Goal: Information Seeking & Learning: Learn about a topic

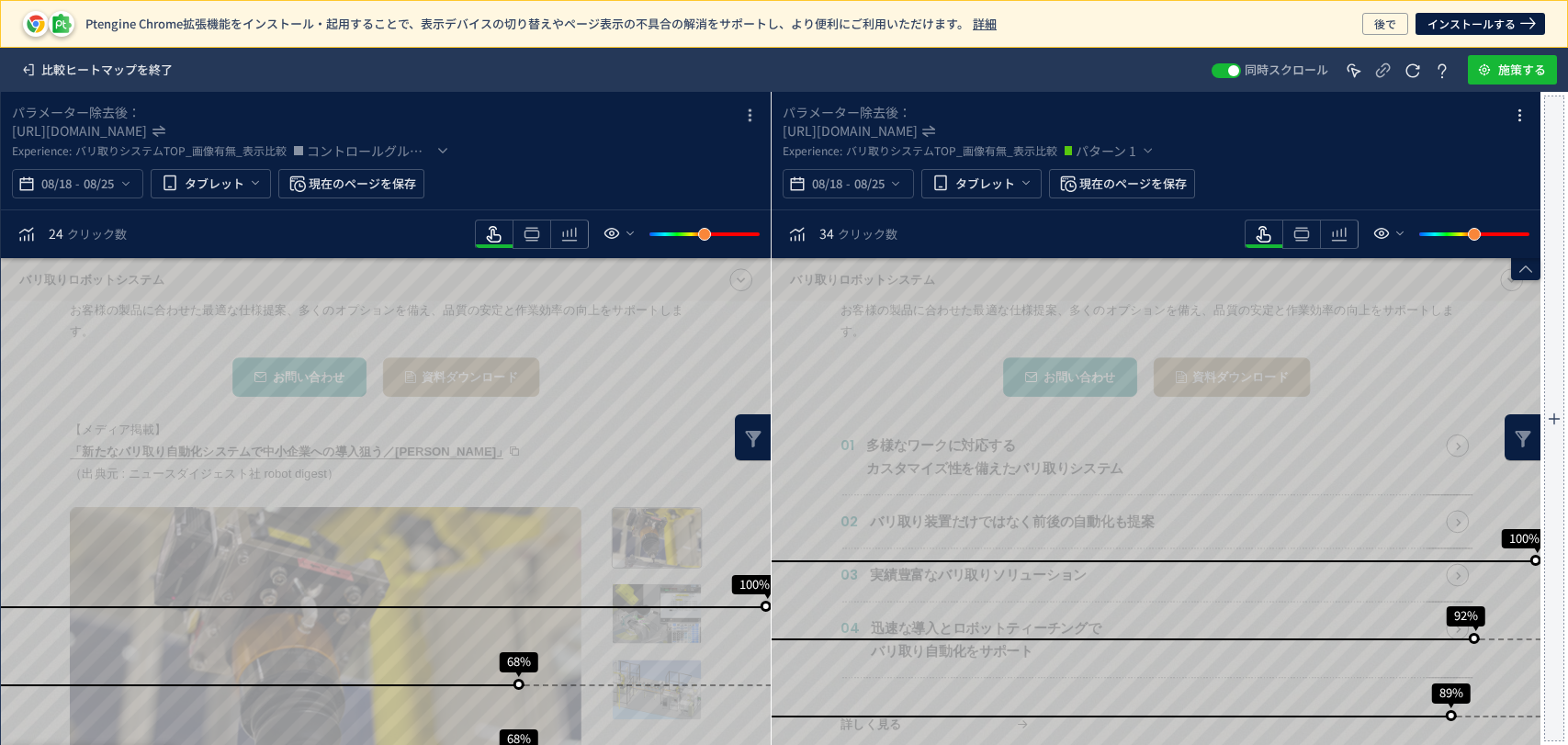
scroll to position [305, 0]
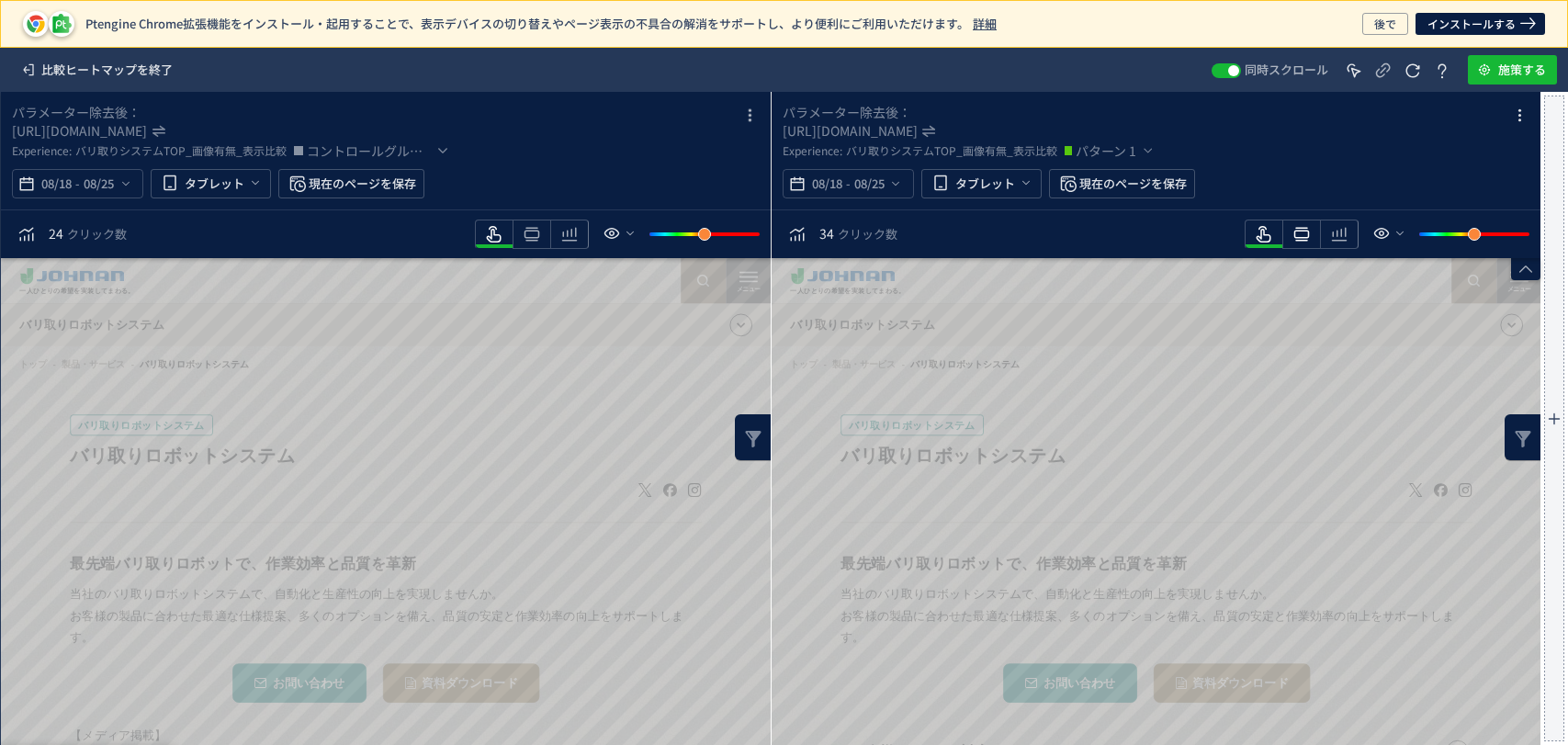
click at [1305, 232] on icon "heatmap-toolbar" at bounding box center [1301, 234] width 22 height 22
click at [524, 235] on icon "heatmap-toolbar" at bounding box center [532, 234] width 22 height 22
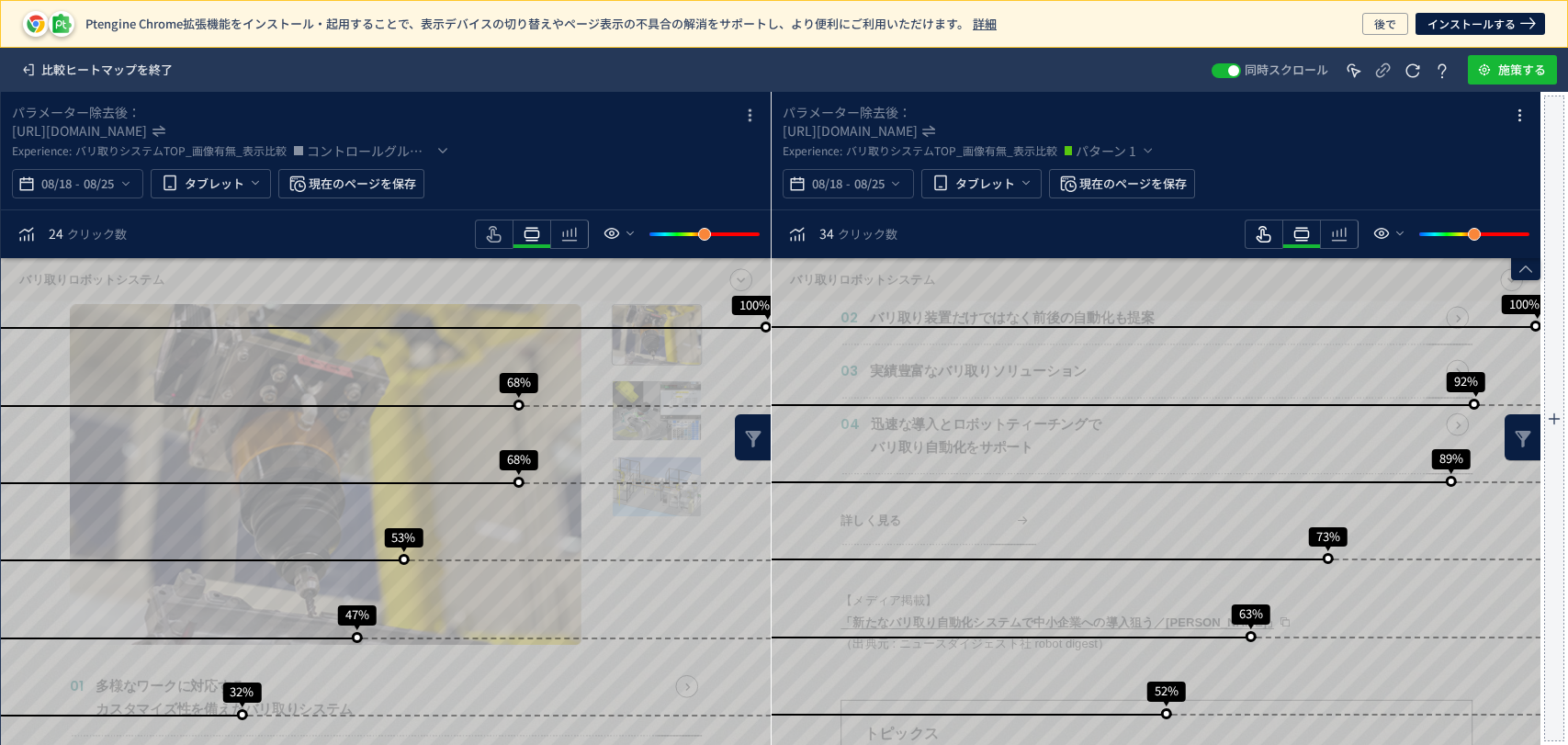
click at [1268, 229] on icon "heatmap-toolbar" at bounding box center [1263, 234] width 22 height 22
click at [498, 244] on span "heatmap-toolbar" at bounding box center [493, 246] width 37 height 4
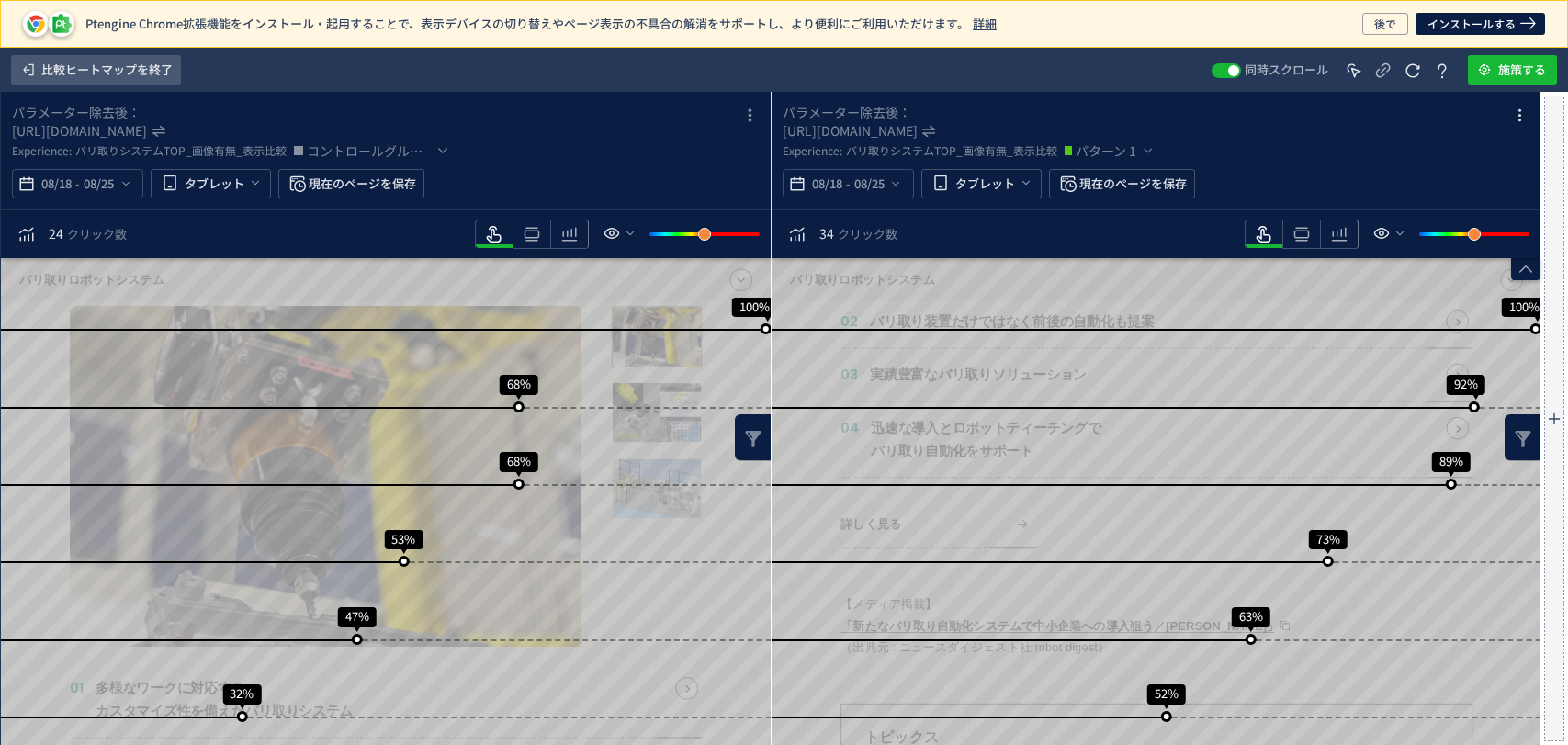
click at [117, 71] on span "比較ヒートマップを終了" at bounding box center [107, 70] width 131 height 30
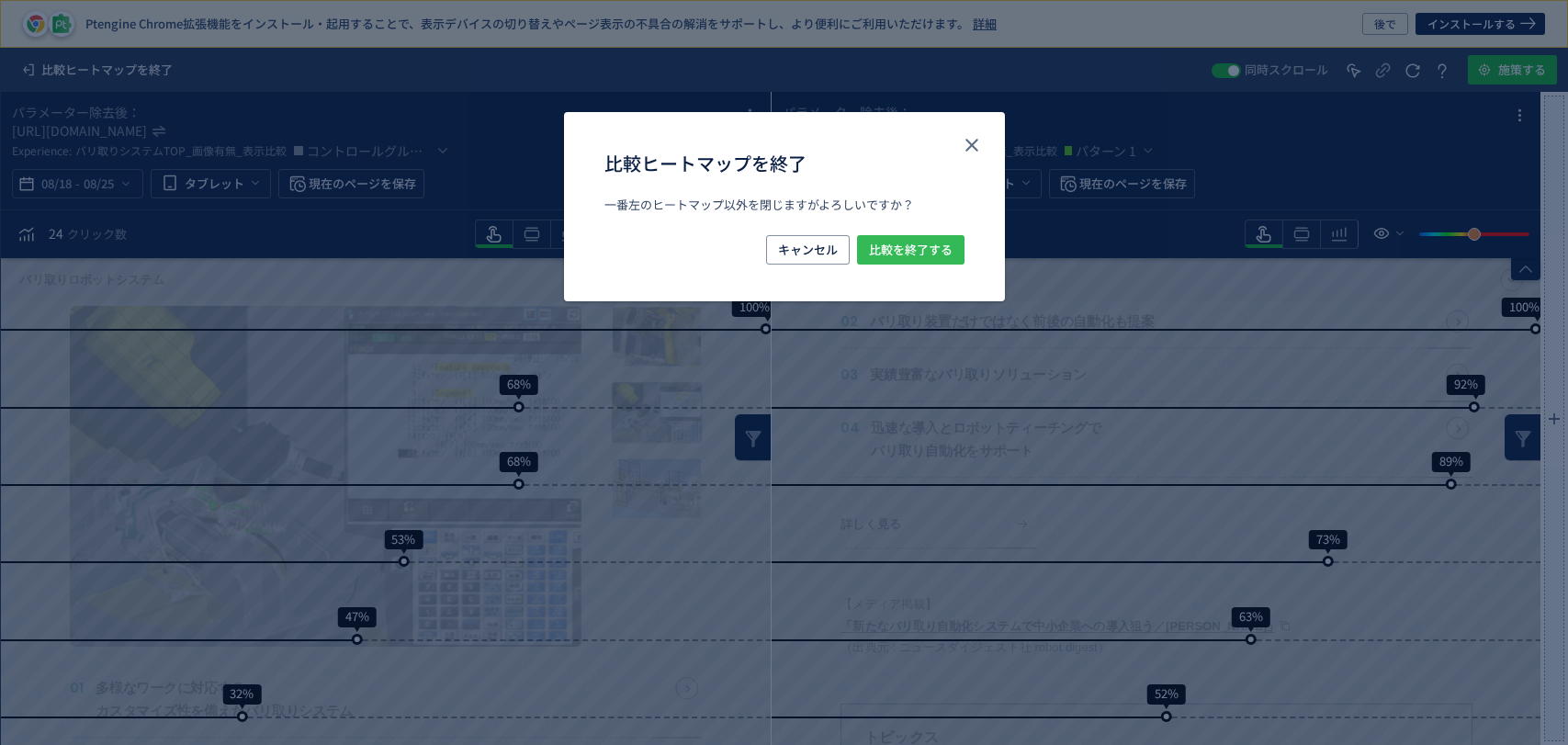
click at [937, 237] on span "比較を終了する" at bounding box center [911, 250] width 84 height 30
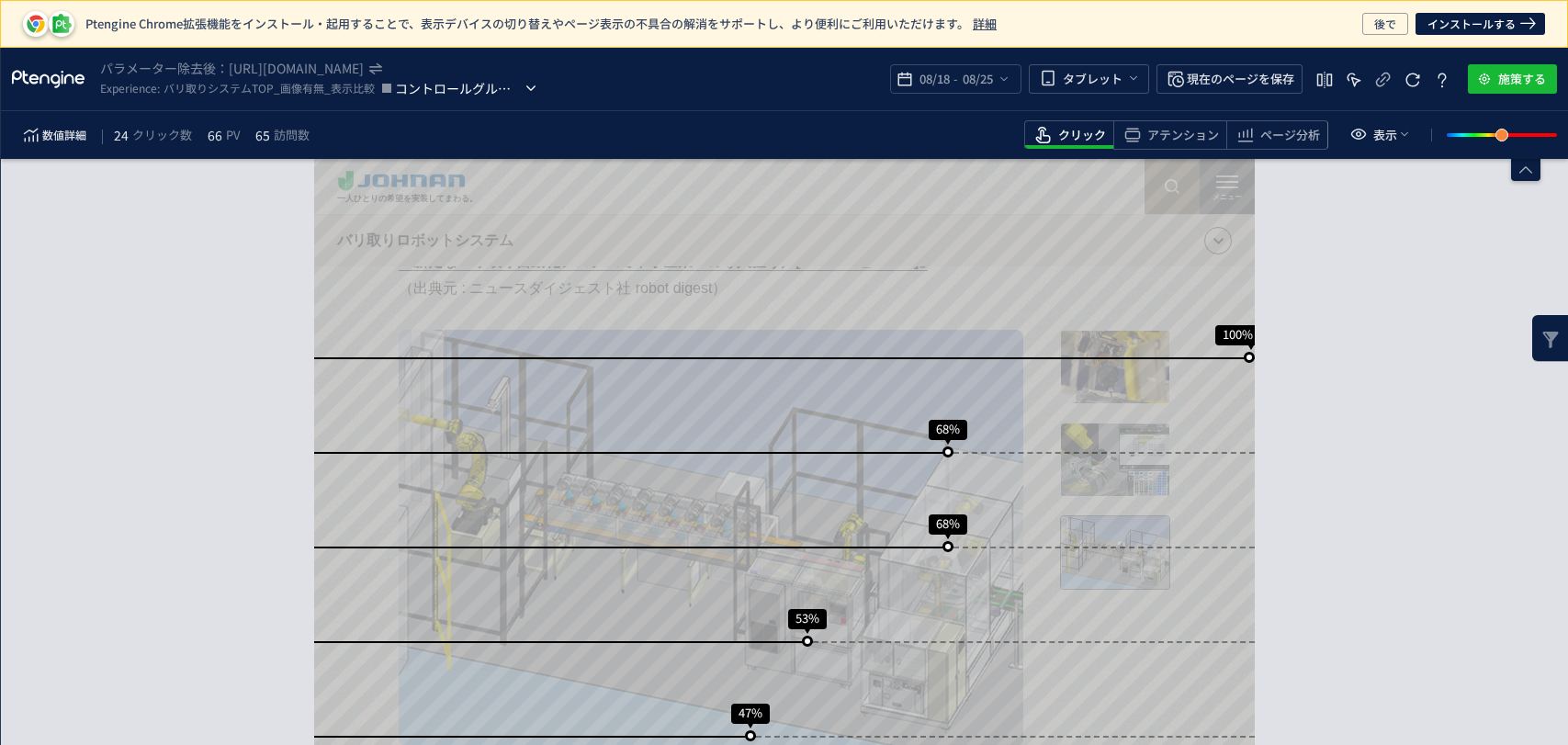
click at [466, 90] on span "コントロールグループ" at bounding box center [459, 88] width 127 height 22
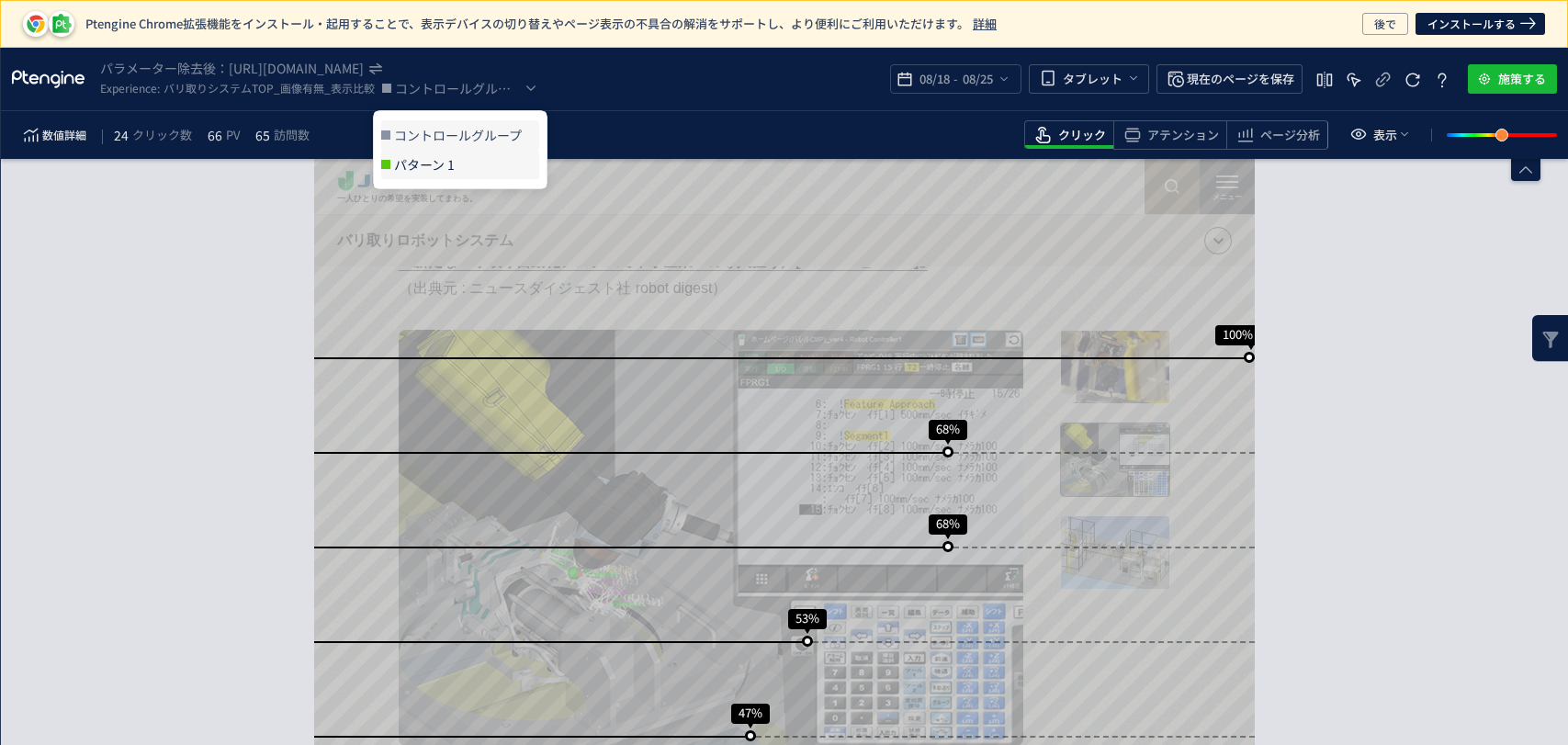
click at [477, 171] on span "パターン 1" at bounding box center [467, 164] width 145 height 30
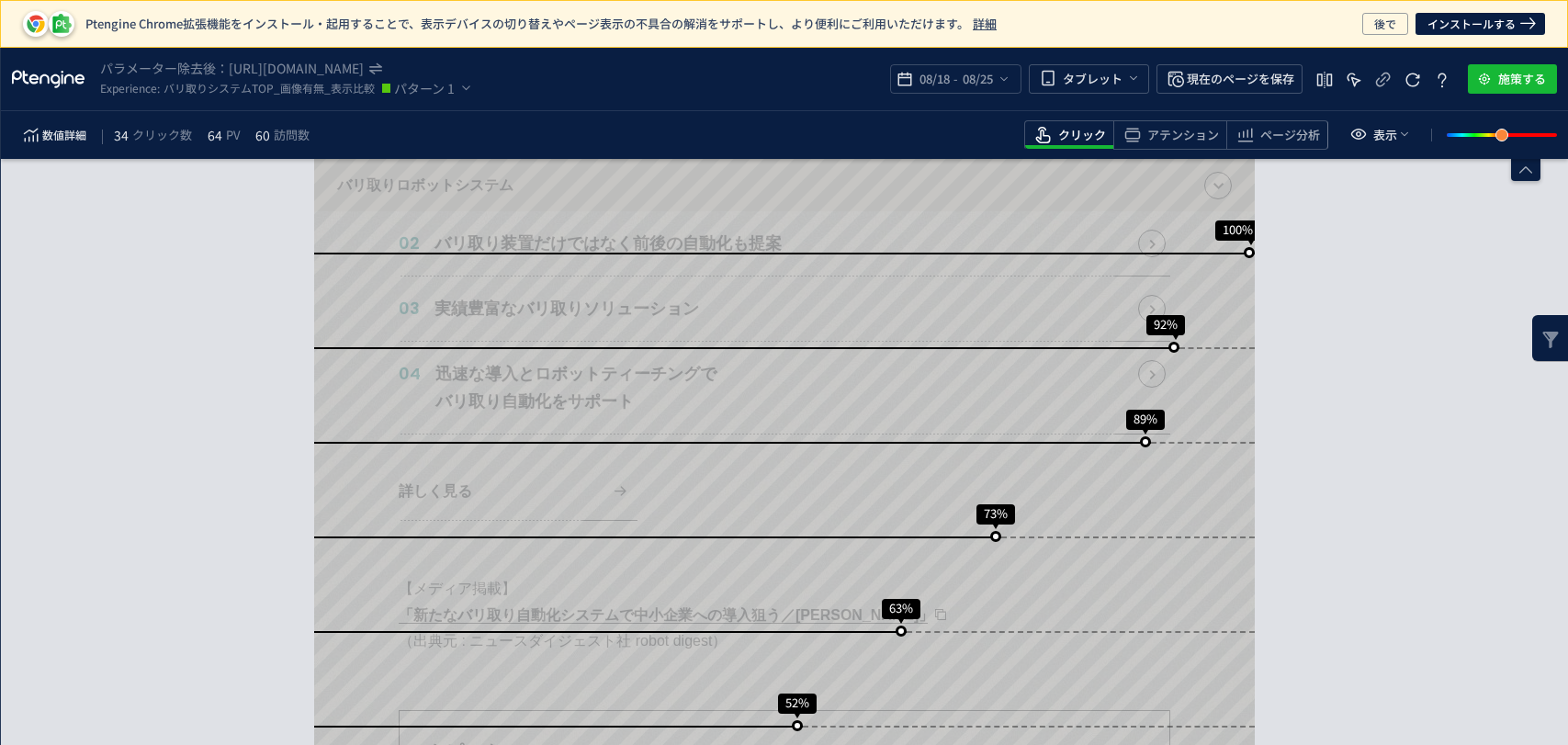
scroll to position [501, 0]
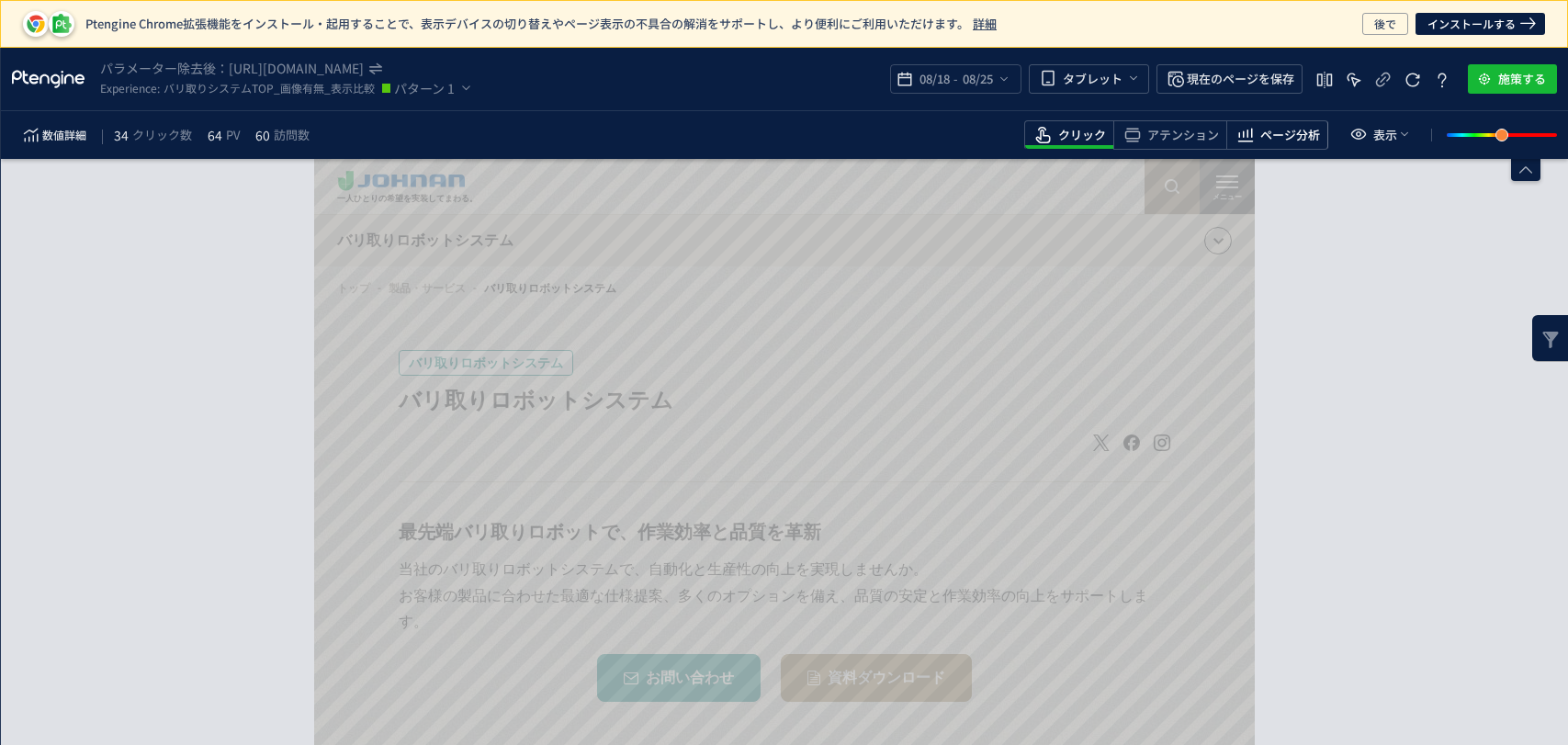
click at [1283, 130] on span "ページ分析" at bounding box center [1290, 135] width 59 height 18
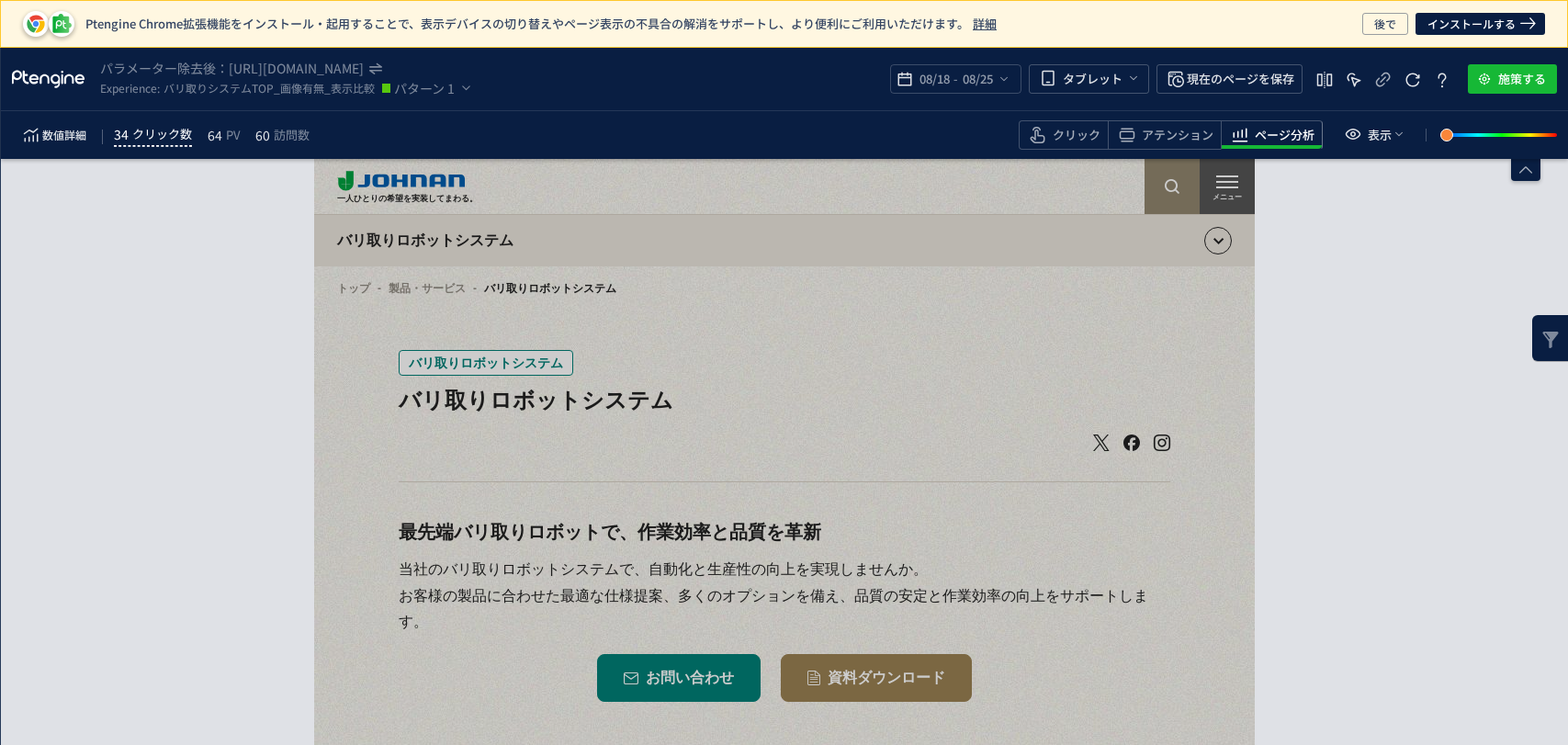
click at [151, 132] on span "クリック数" at bounding box center [162, 134] width 59 height 22
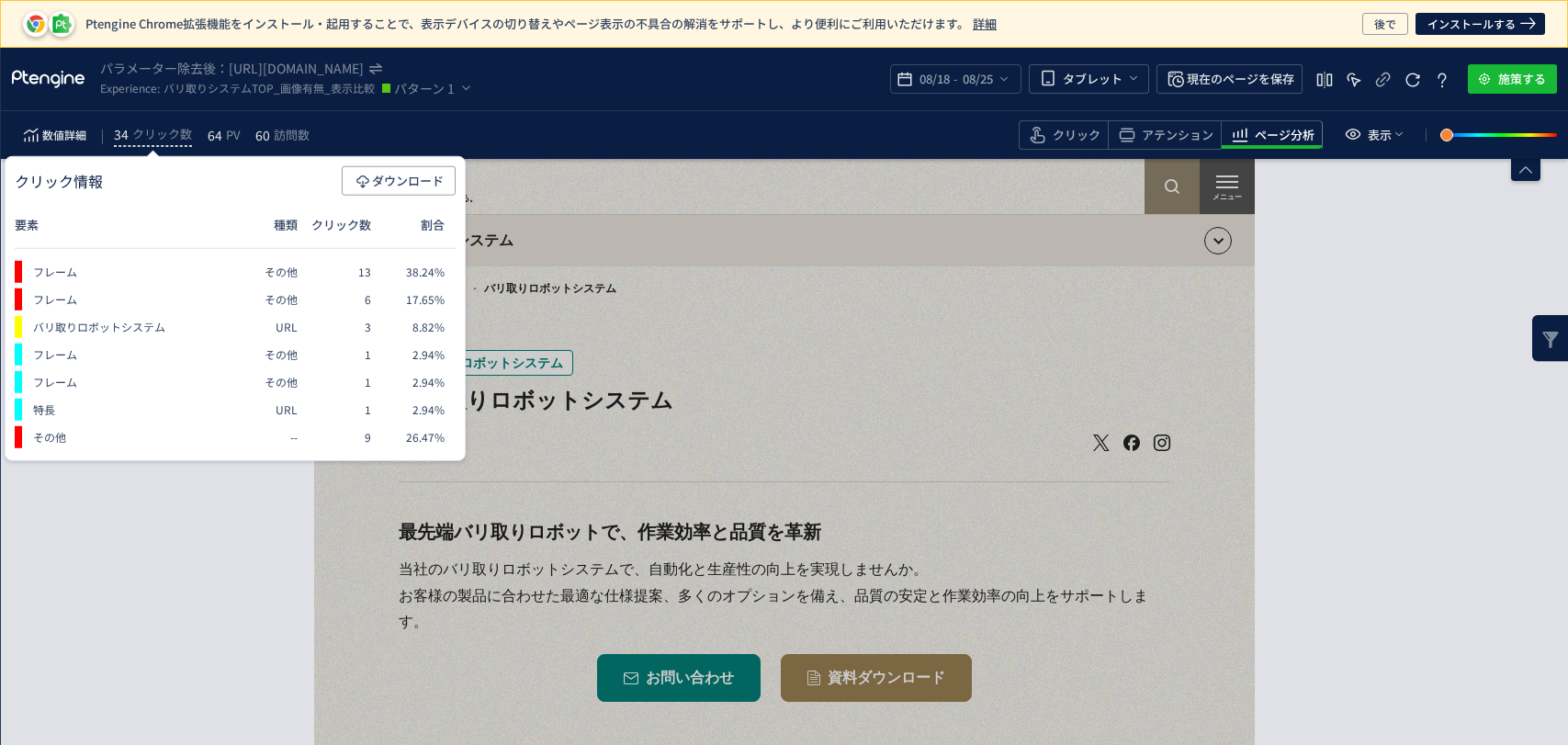
click at [211, 136] on span "64" at bounding box center [215, 134] width 15 height 22
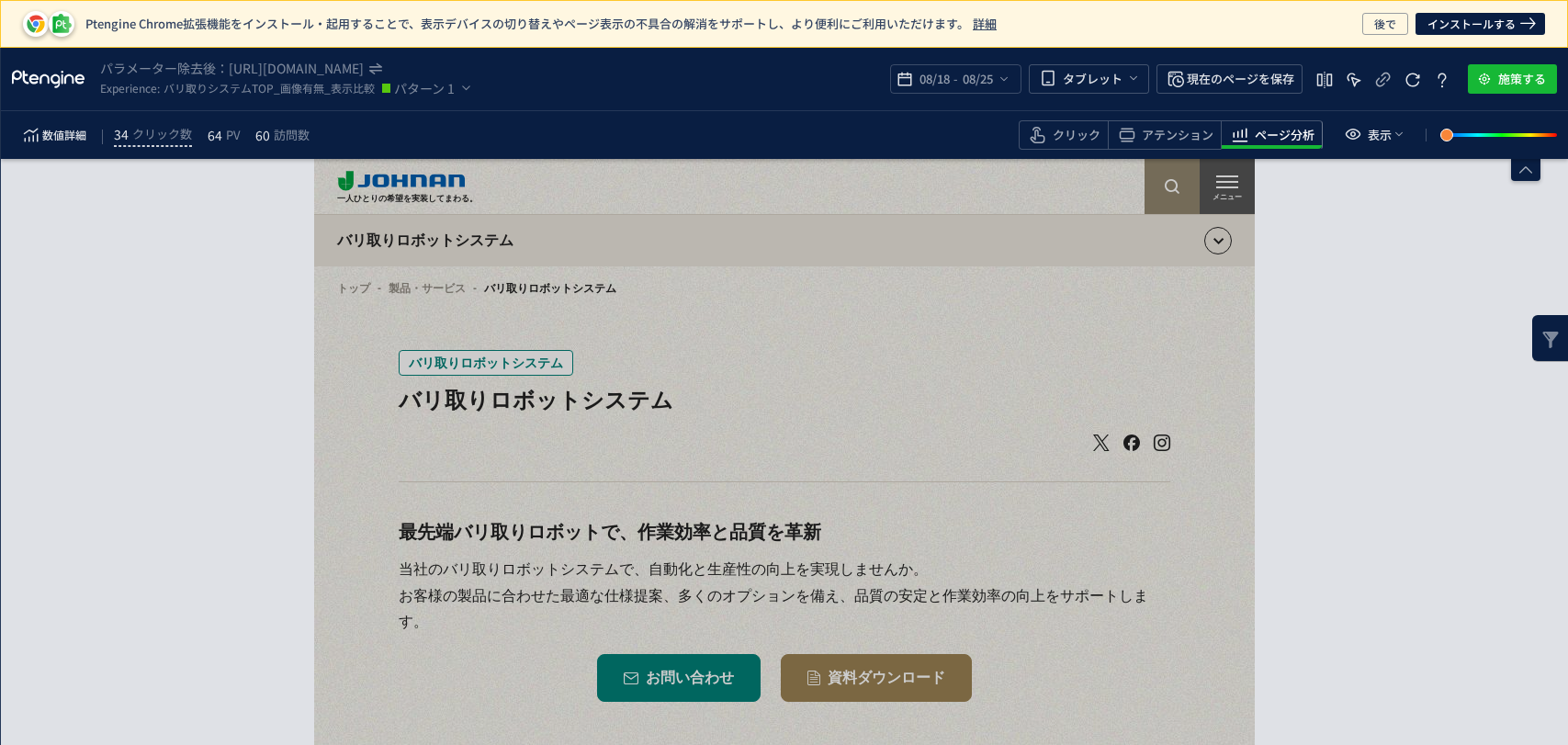
click at [211, 136] on span "64" at bounding box center [215, 134] width 15 height 22
click at [467, 91] on icon "heatmap-top-bar" at bounding box center [467, 88] width 16 height 19
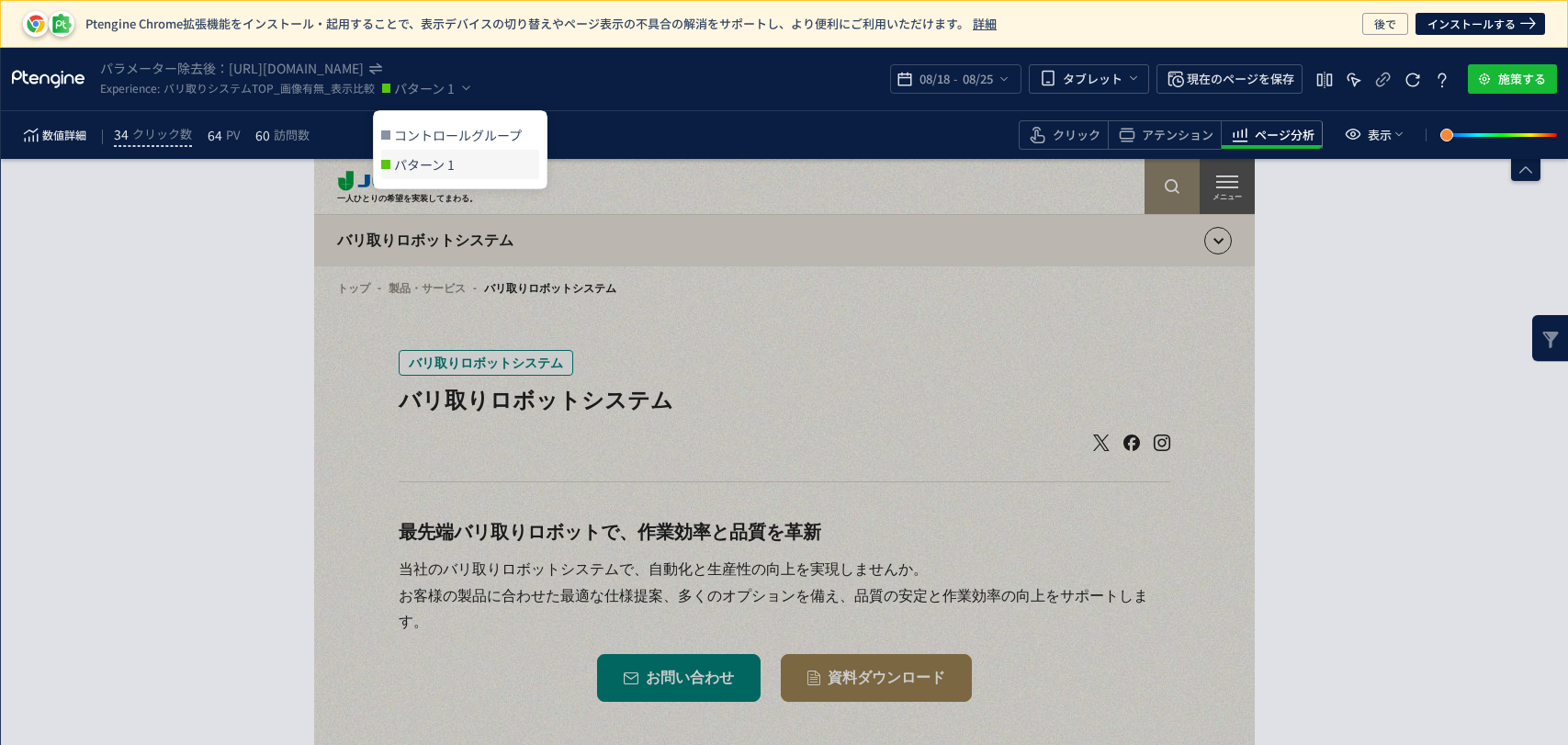
click at [473, 119] on ul "コントロールグループ パターン 1" at bounding box center [460, 149] width 173 height 77
click at [471, 130] on span "コントロールグループ" at bounding box center [467, 135] width 145 height 30
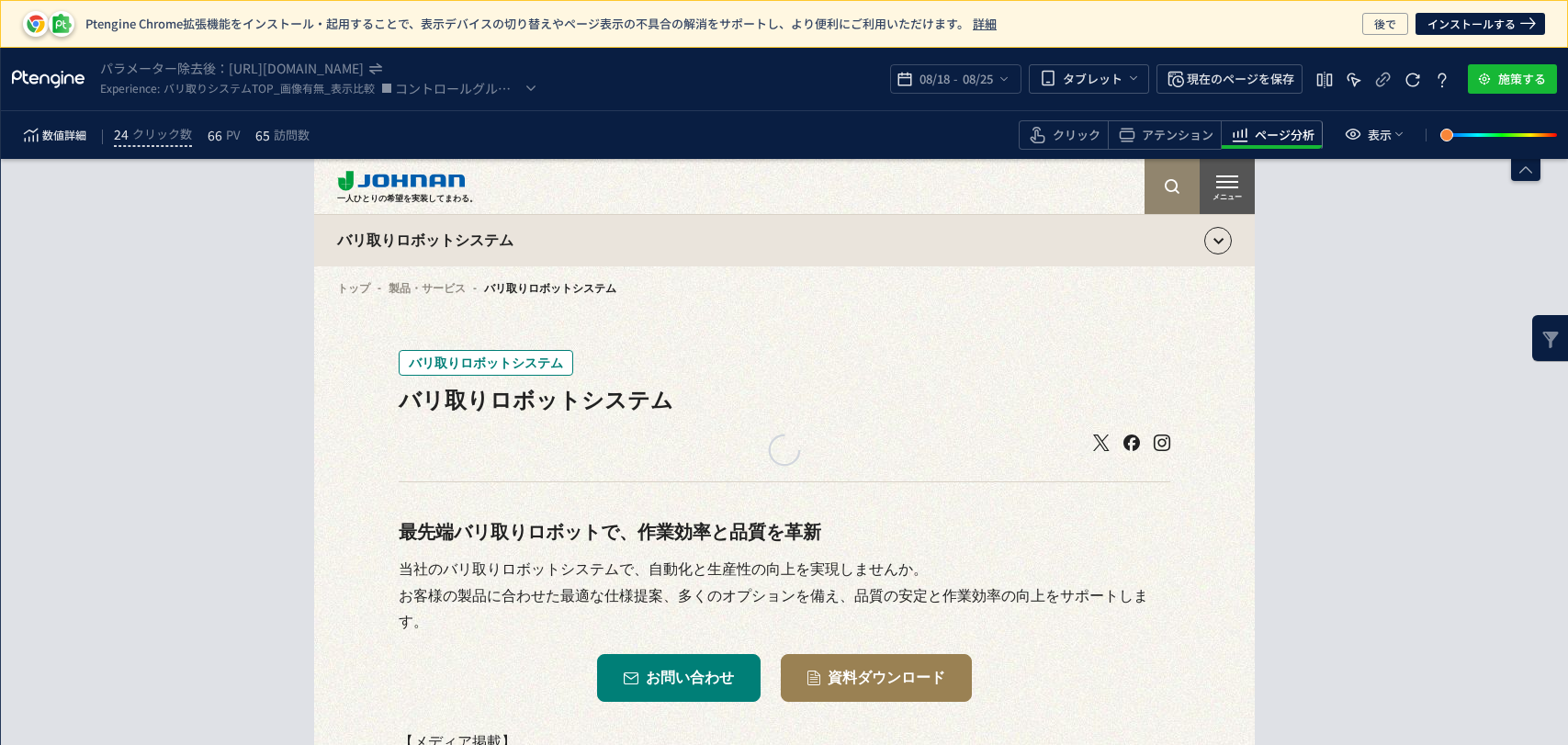
scroll to position [0, 0]
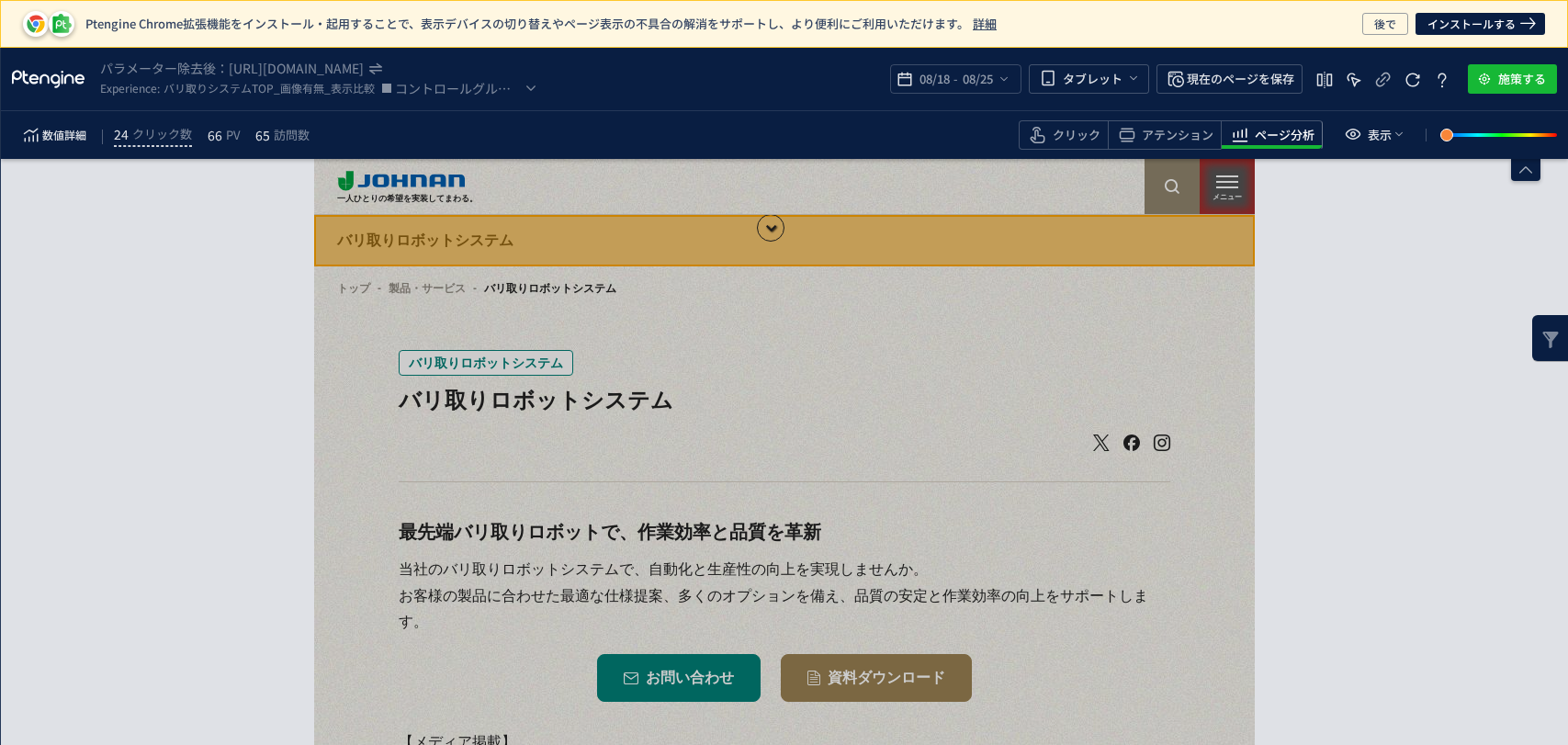
click at [193, 142] on div "数値詳細 24 クリック数 66 PV 65 訪問数" at bounding box center [168, 135] width 313 height 30
click at [184, 135] on span "クリック数" at bounding box center [162, 134] width 59 height 22
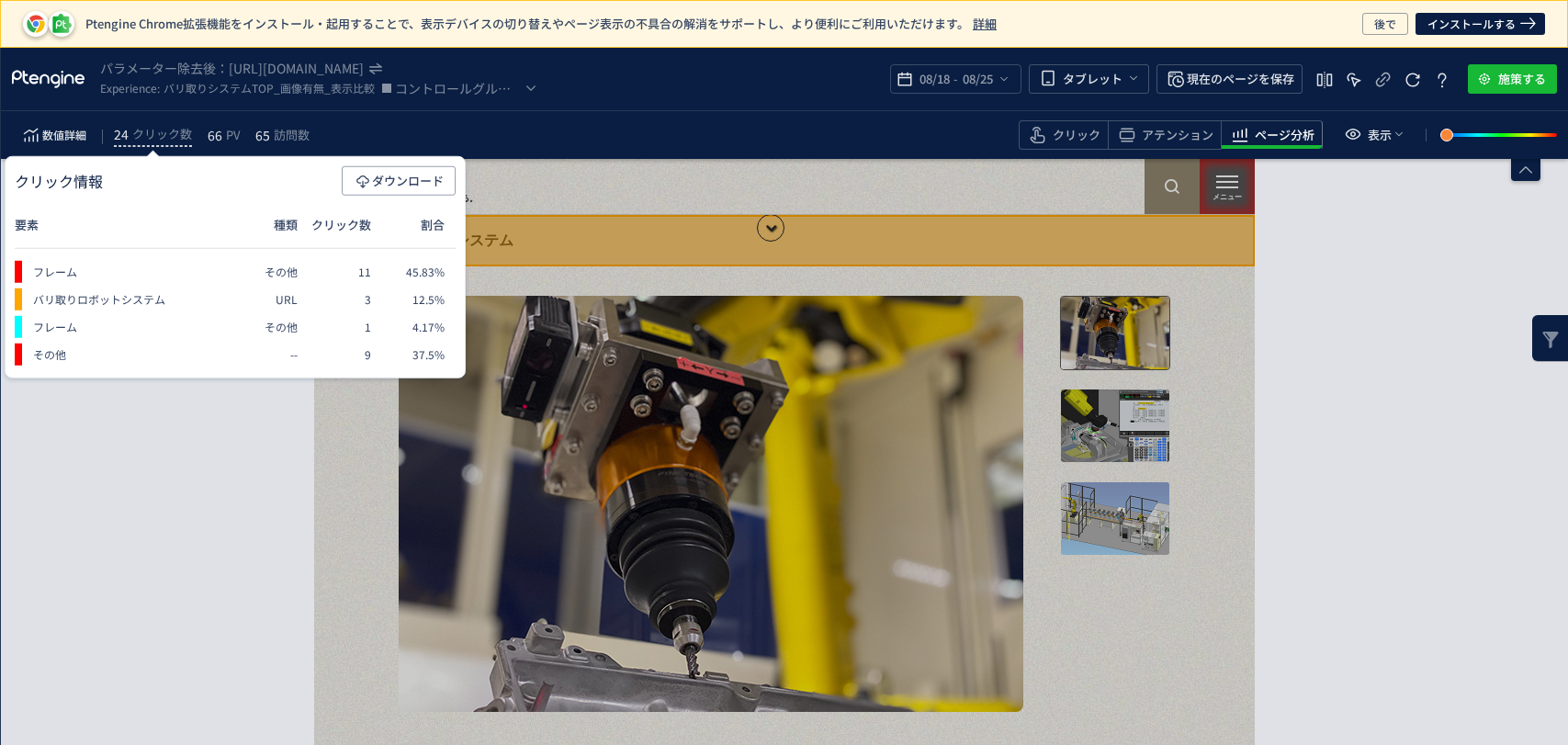
scroll to position [408, 0]
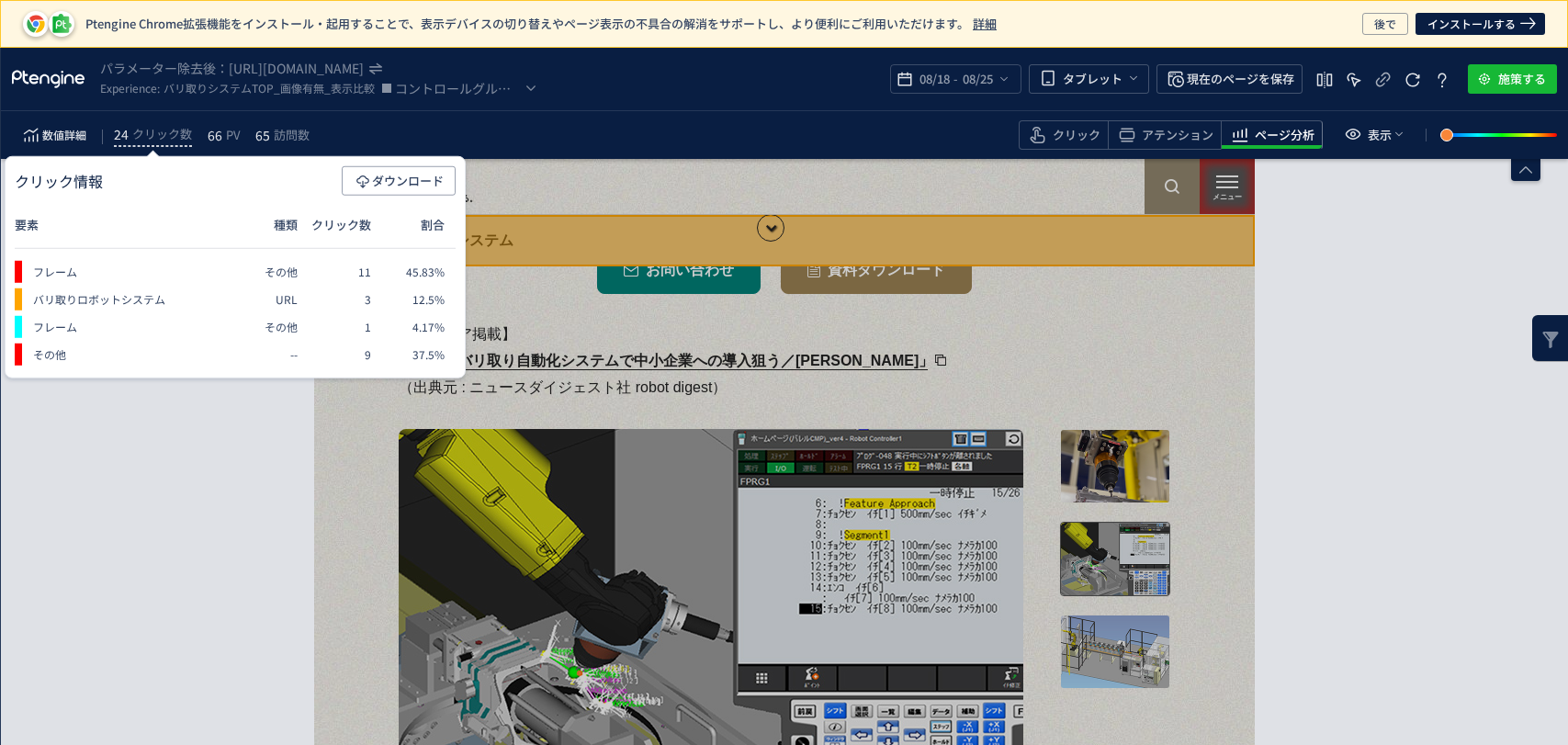
click at [1385, 421] on div "要素分析へ →" at bounding box center [784, 452] width 1567 height 586
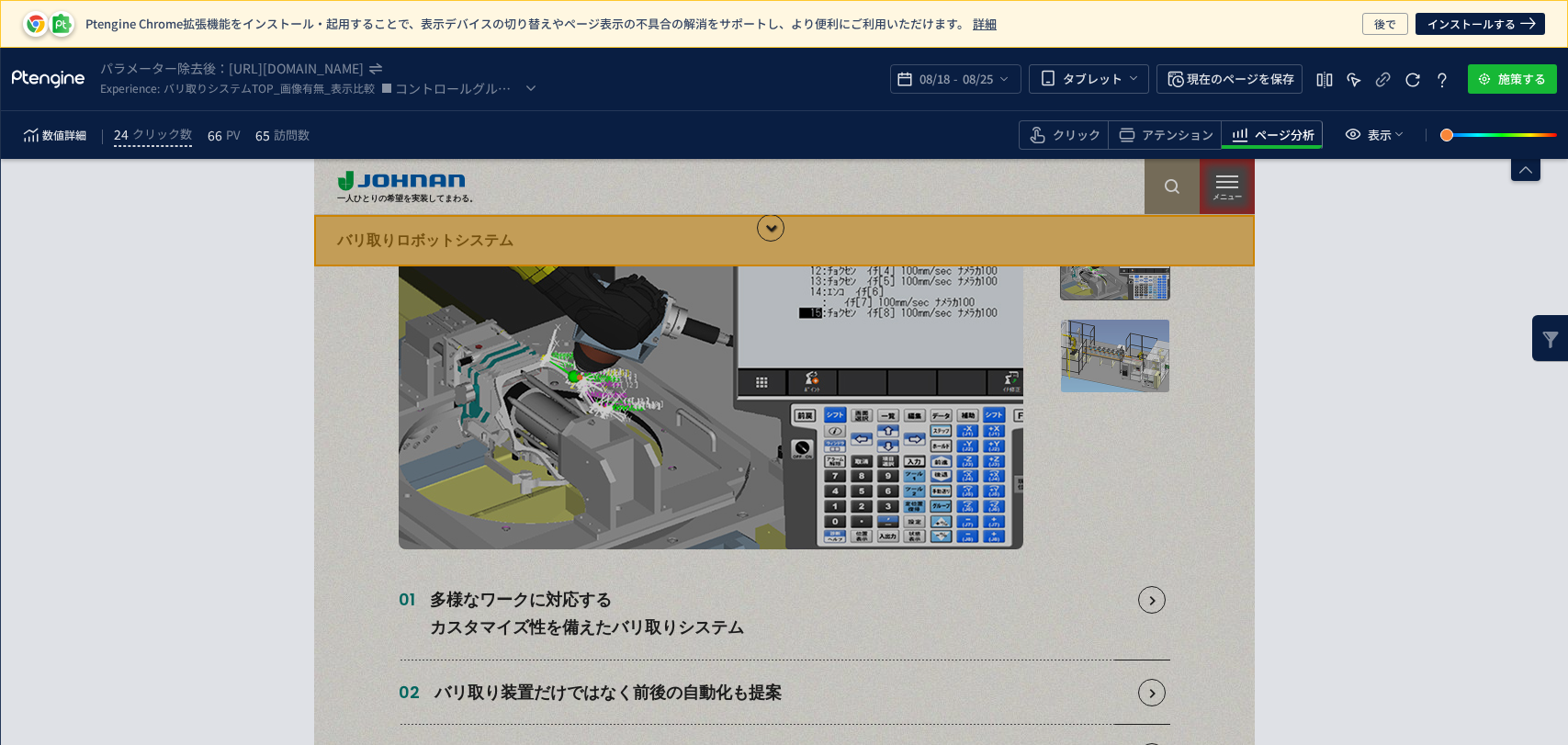
scroll to position [510, 0]
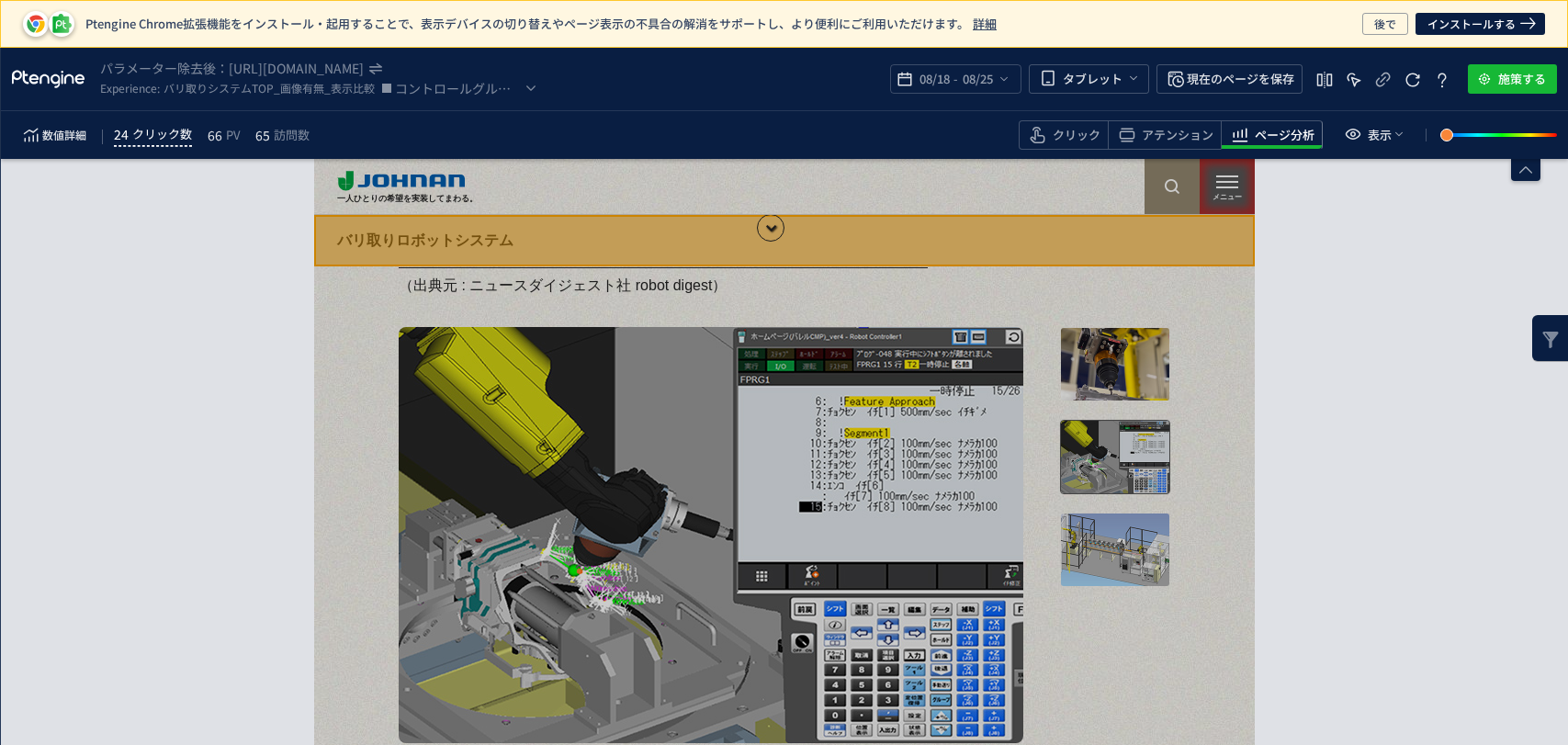
click at [188, 139] on span "クリック数" at bounding box center [162, 134] width 59 height 22
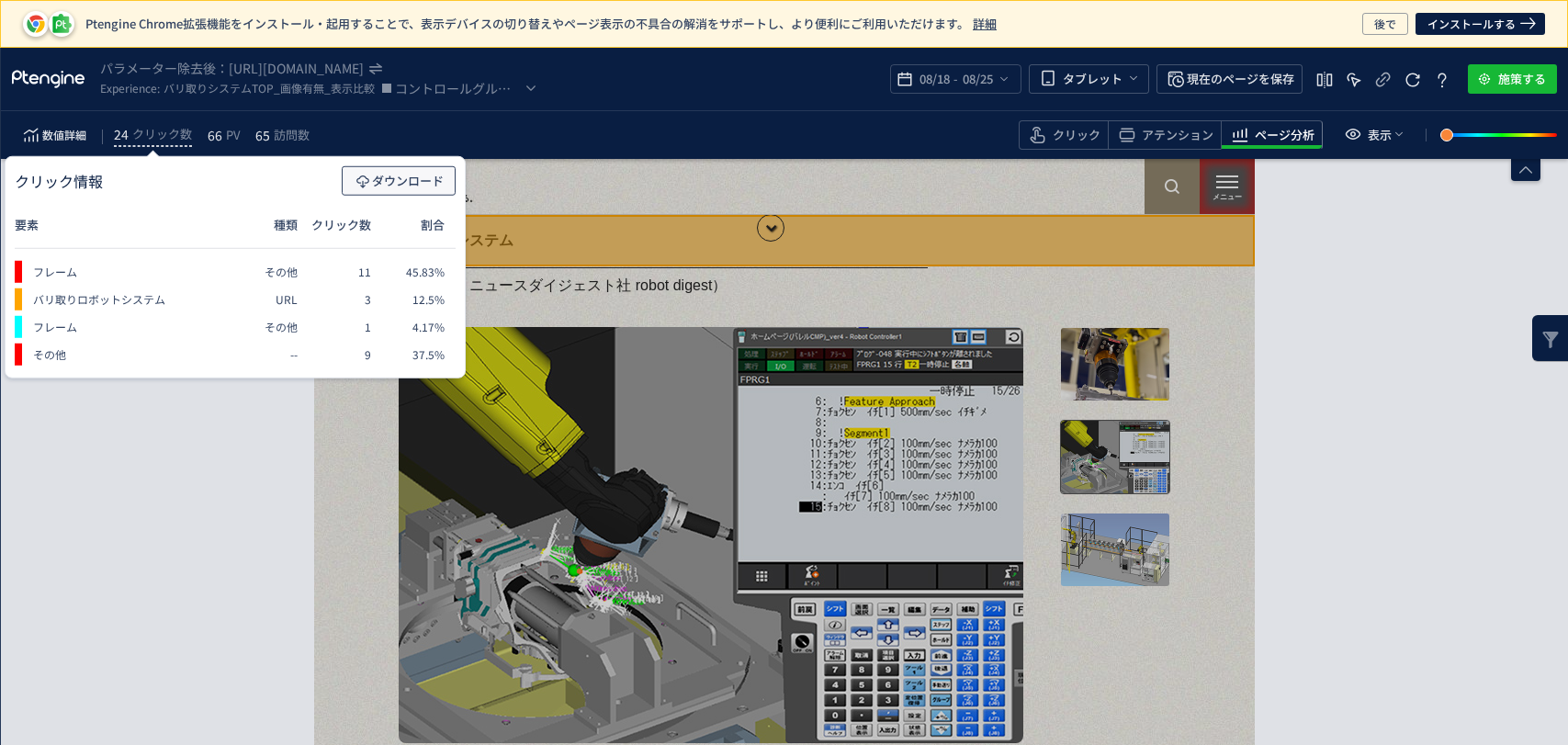
click at [365, 180] on use "button" at bounding box center [362, 181] width 13 height 13
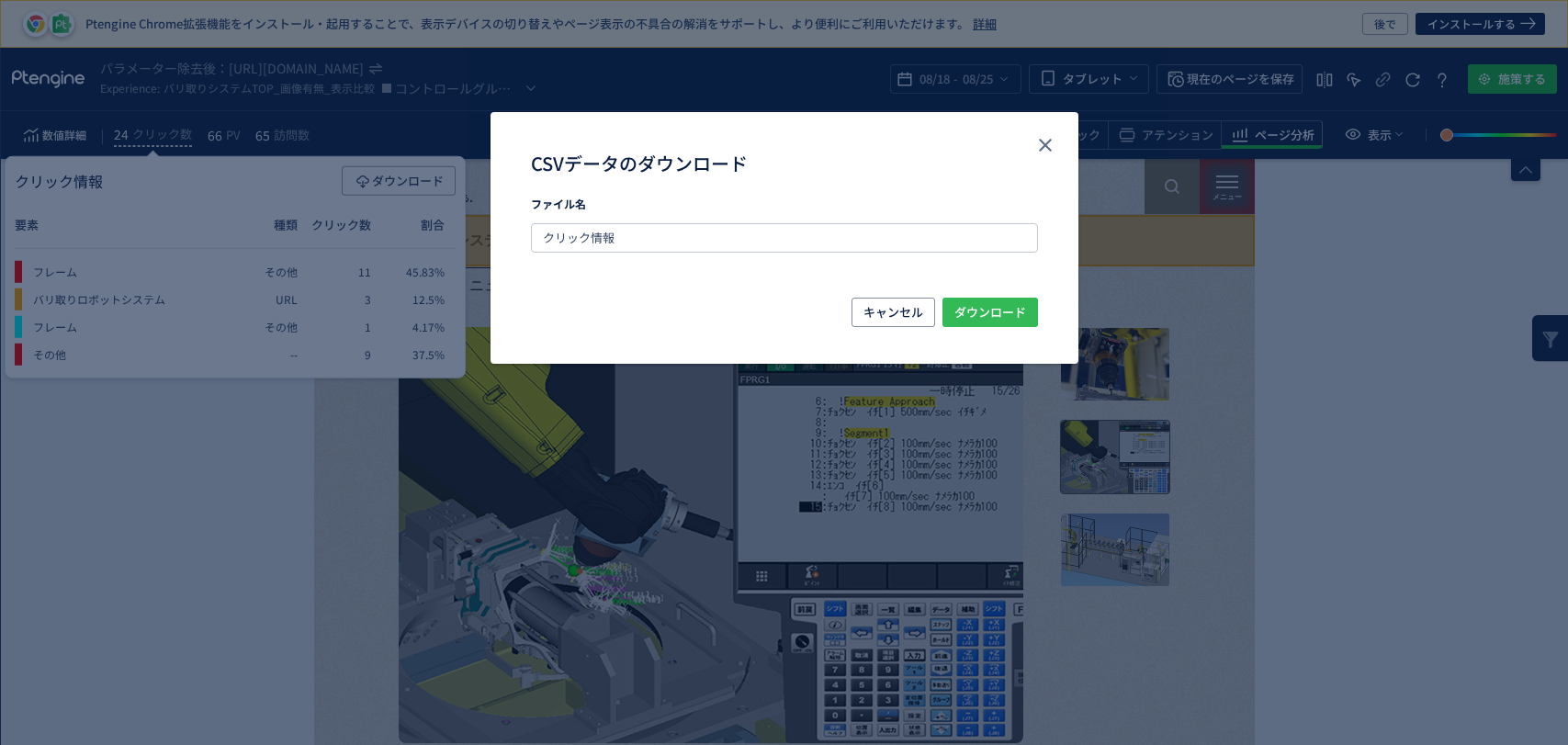
click at [990, 306] on span "ダウンロード" at bounding box center [990, 312] width 71 height 30
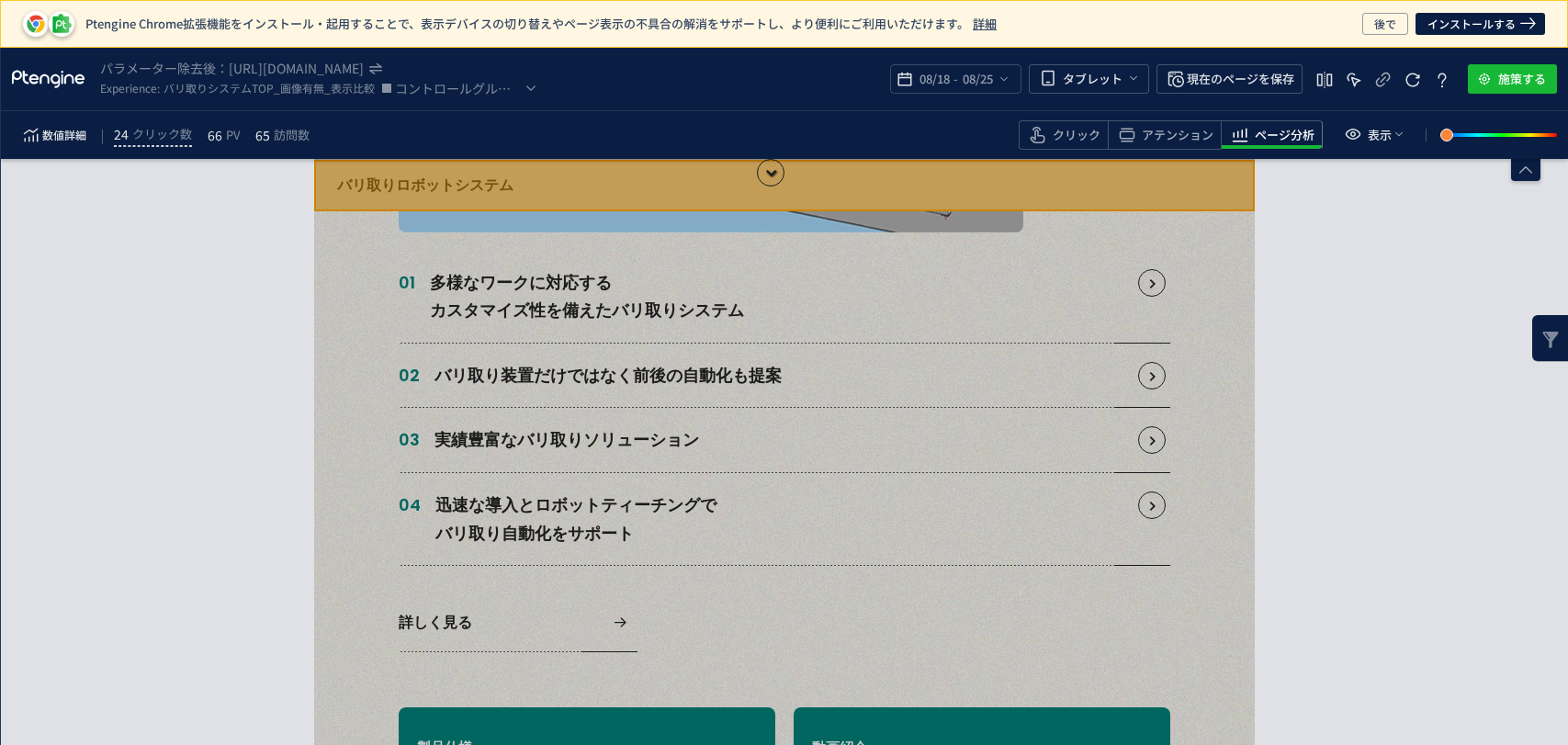
scroll to position [1326, 0]
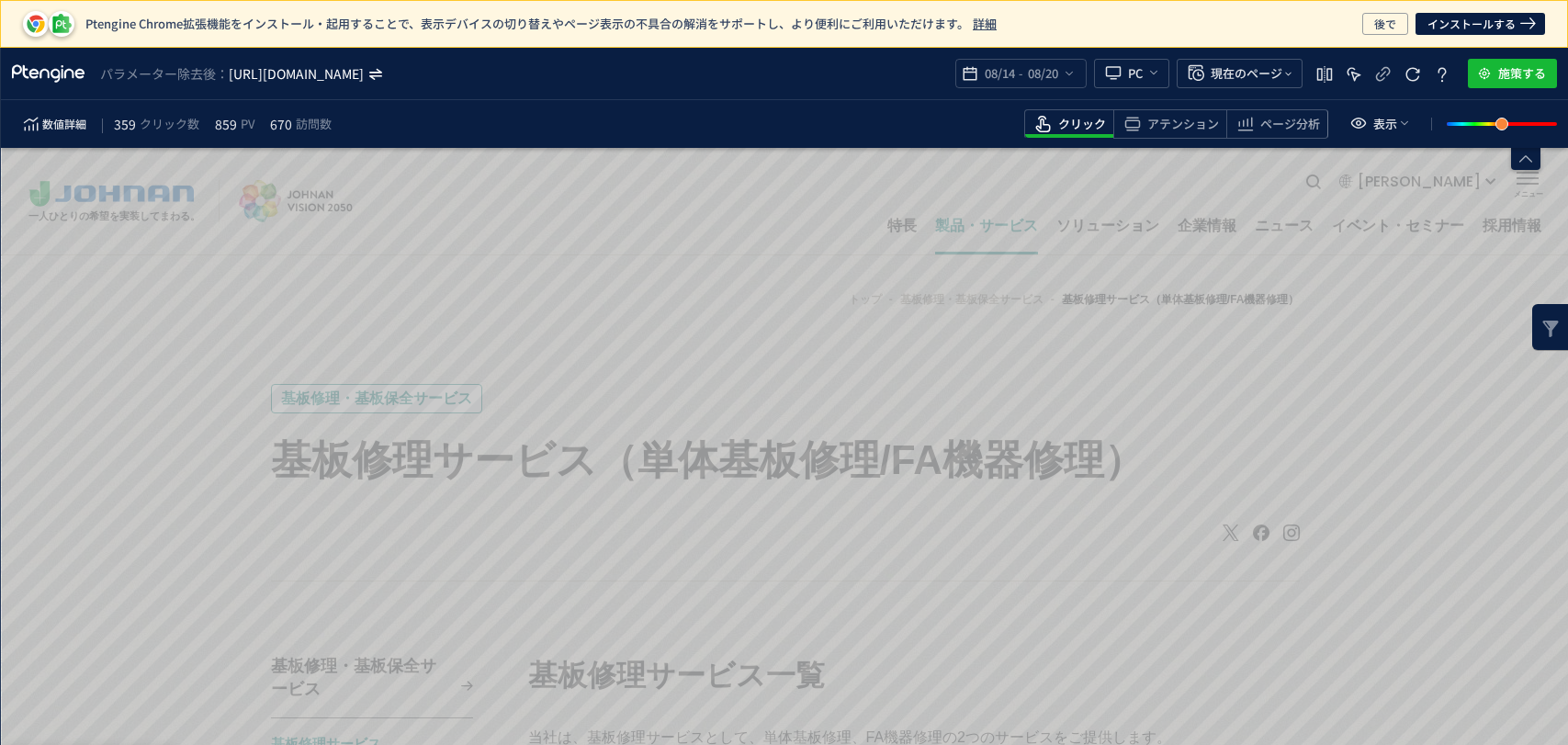
click at [366, 68] on icon "[URL][DOMAIN_NAME]" at bounding box center [297, 73] width 136 height 19
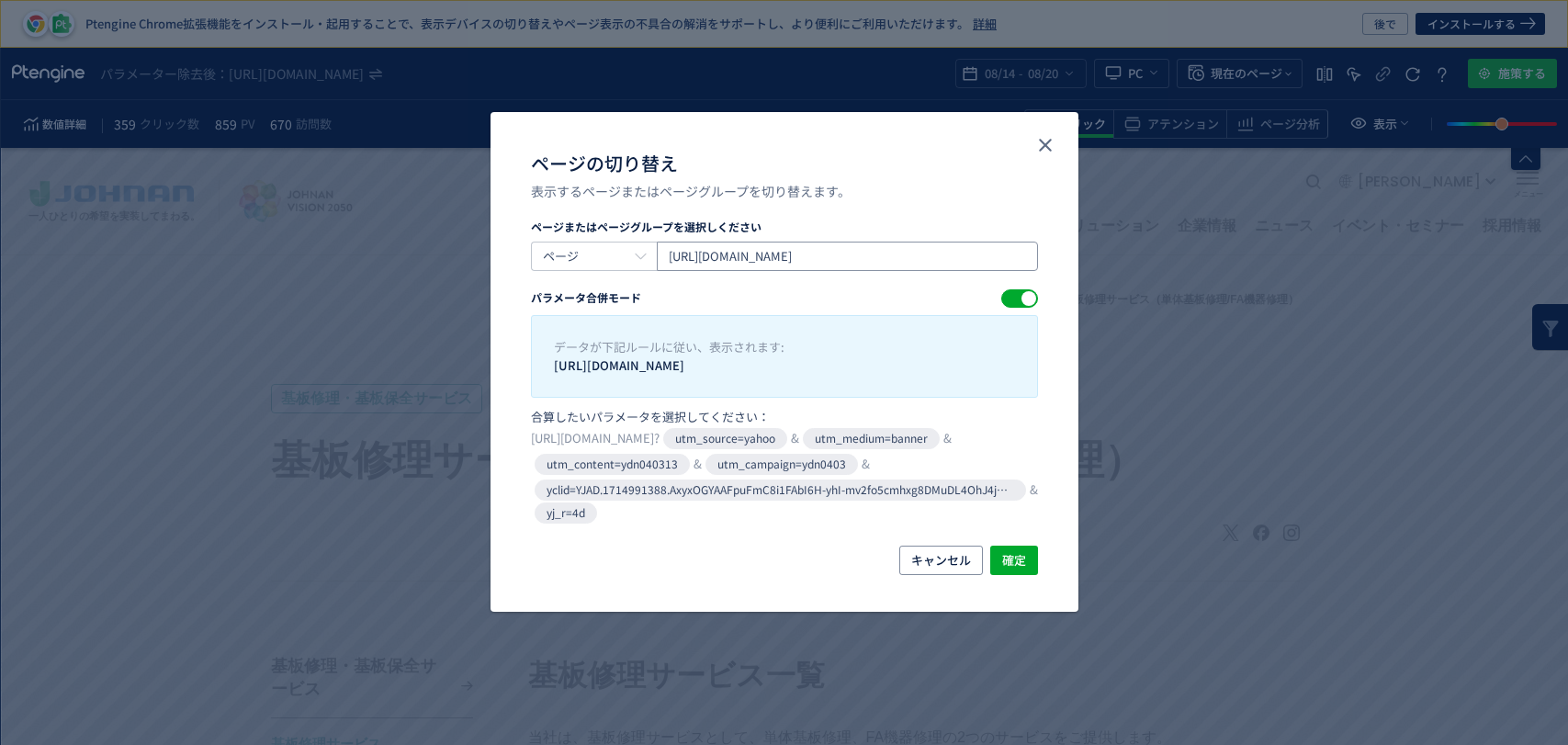
click at [844, 265] on input "[URL][DOMAIN_NAME]" at bounding box center [847, 256] width 382 height 30
drag, startPoint x: 683, startPoint y: 259, endPoint x: 1302, endPoint y: 222, distance: 620.1
click at [1302, 222] on div "ページの切り替え 表示するページまたはページグループを切り替えます。 ページまたはページグループを選択しください ページ [URL][DOMAIN_NAME]…" at bounding box center [784, 372] width 1568 height 745
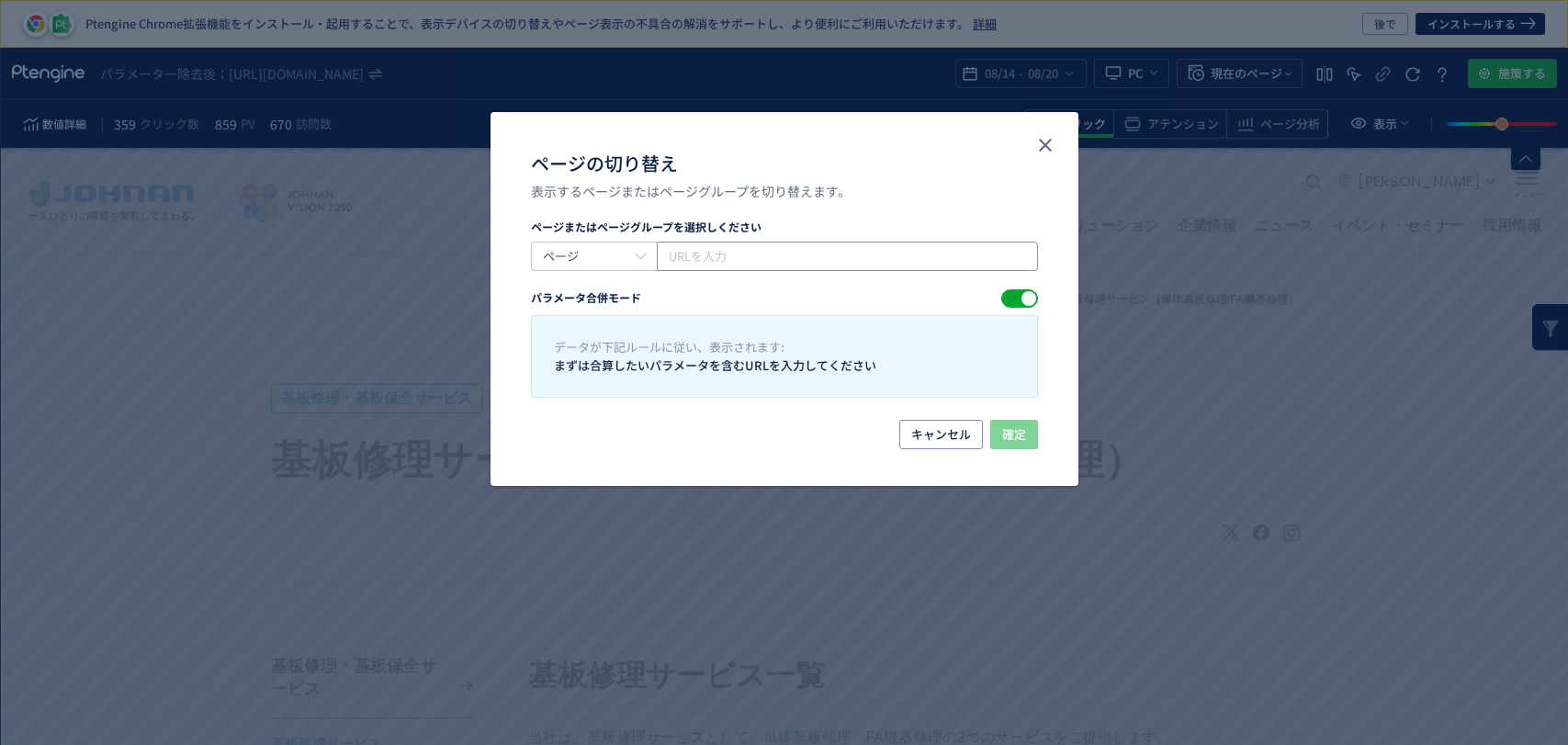
scroll to position [0, 0]
paste input "[URL][DOMAIN_NAME]"
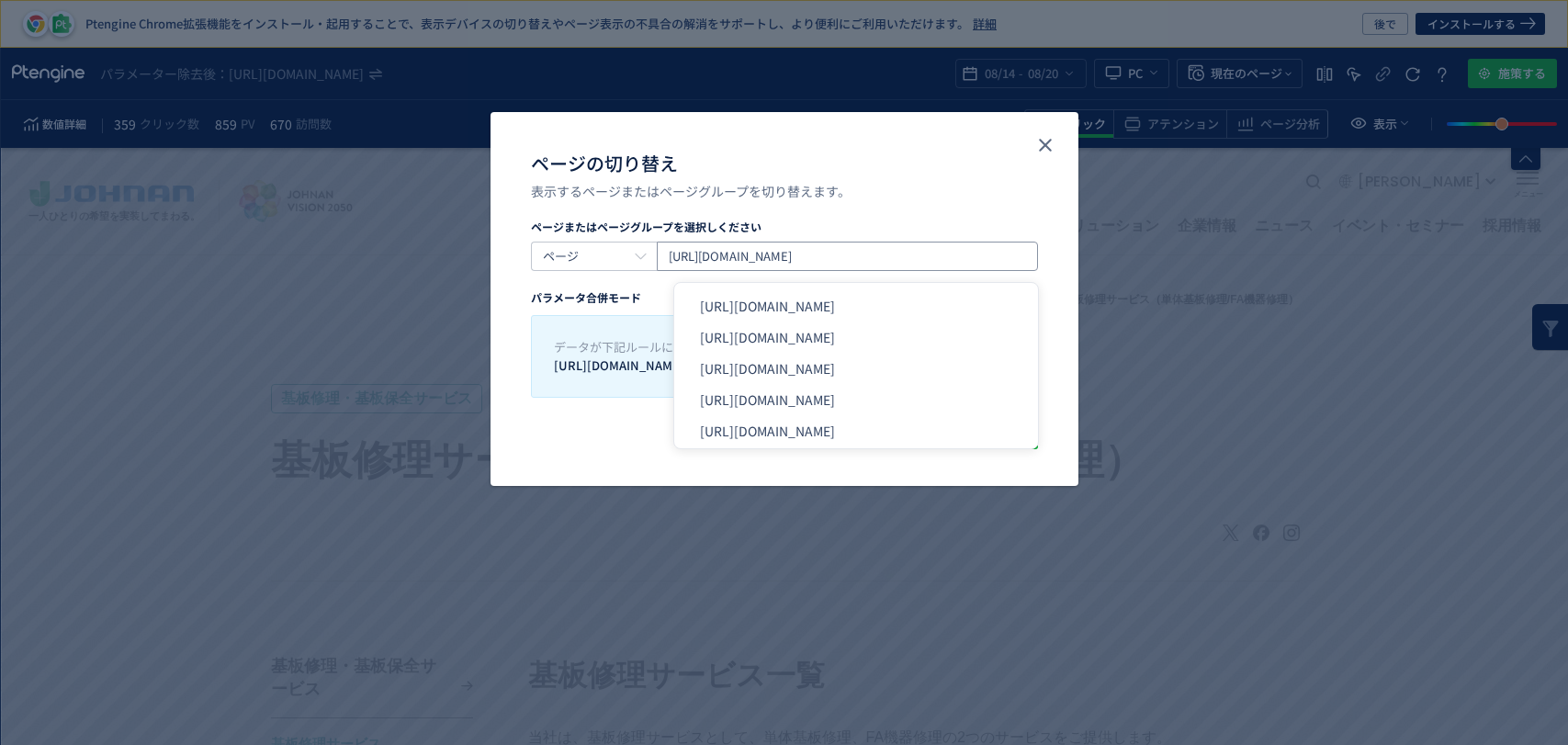
type input "[URL][DOMAIN_NAME]"
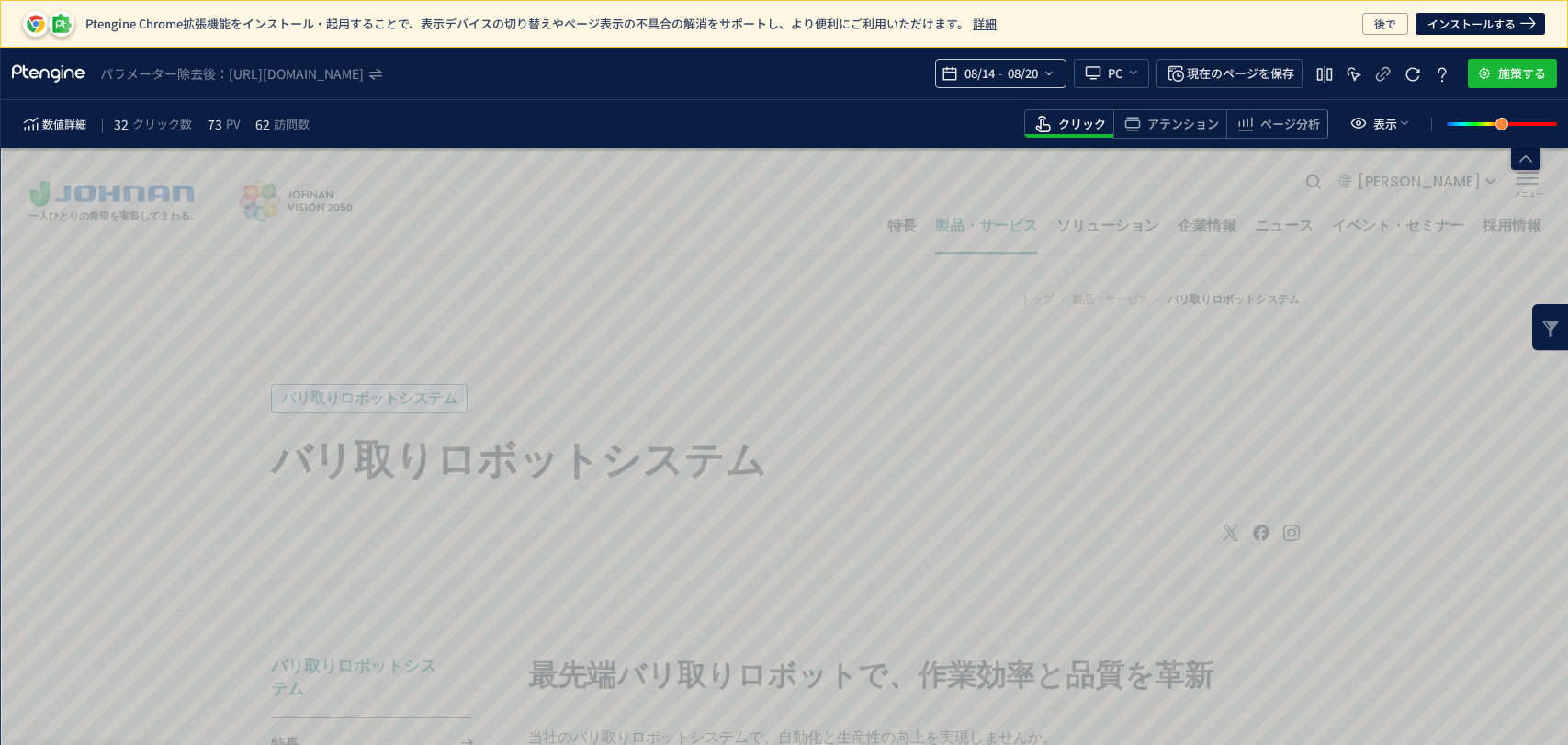
click at [1056, 75] on div "08/14 - 08/20" at bounding box center [1001, 73] width 131 height 30
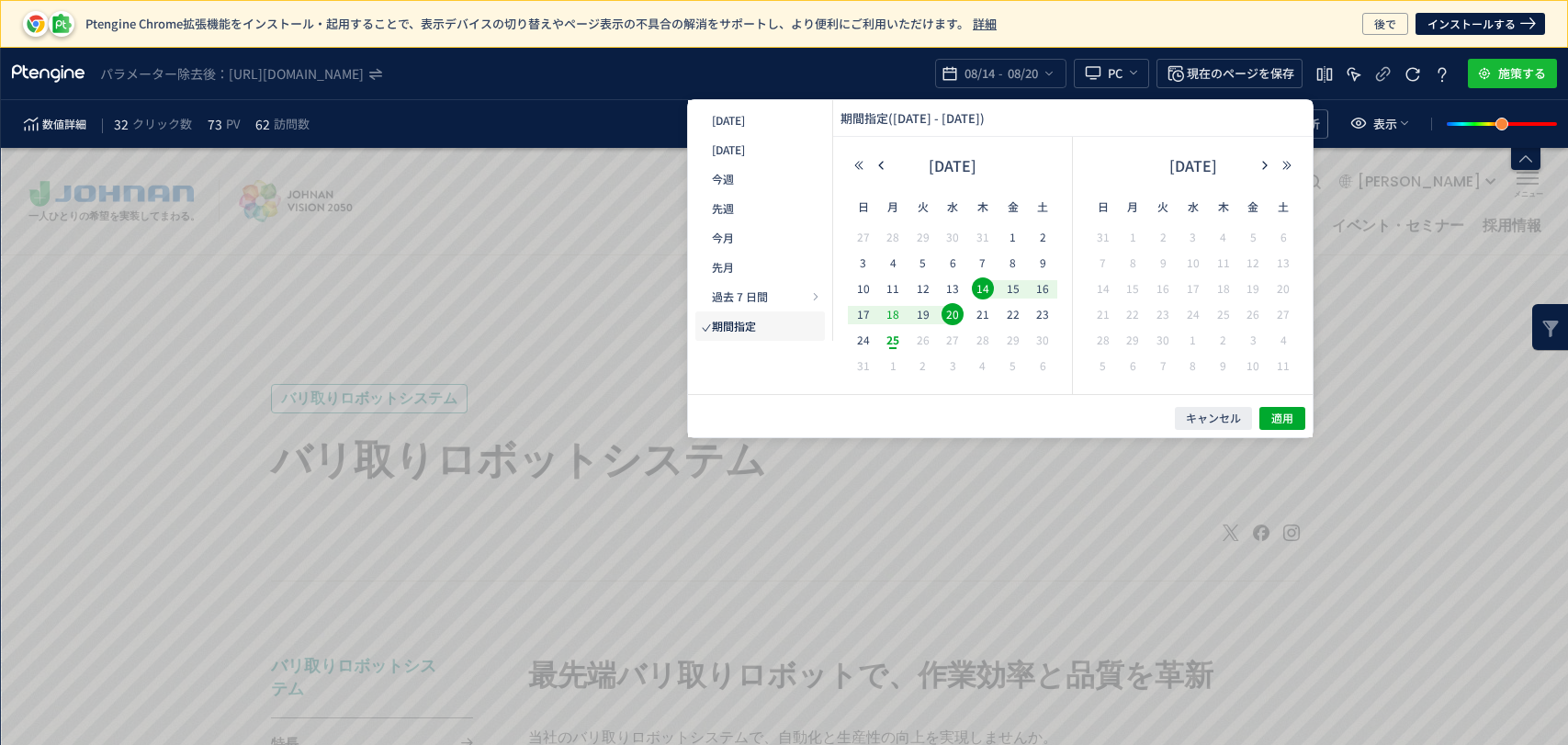
click at [899, 319] on span "18" at bounding box center [893, 314] width 22 height 22
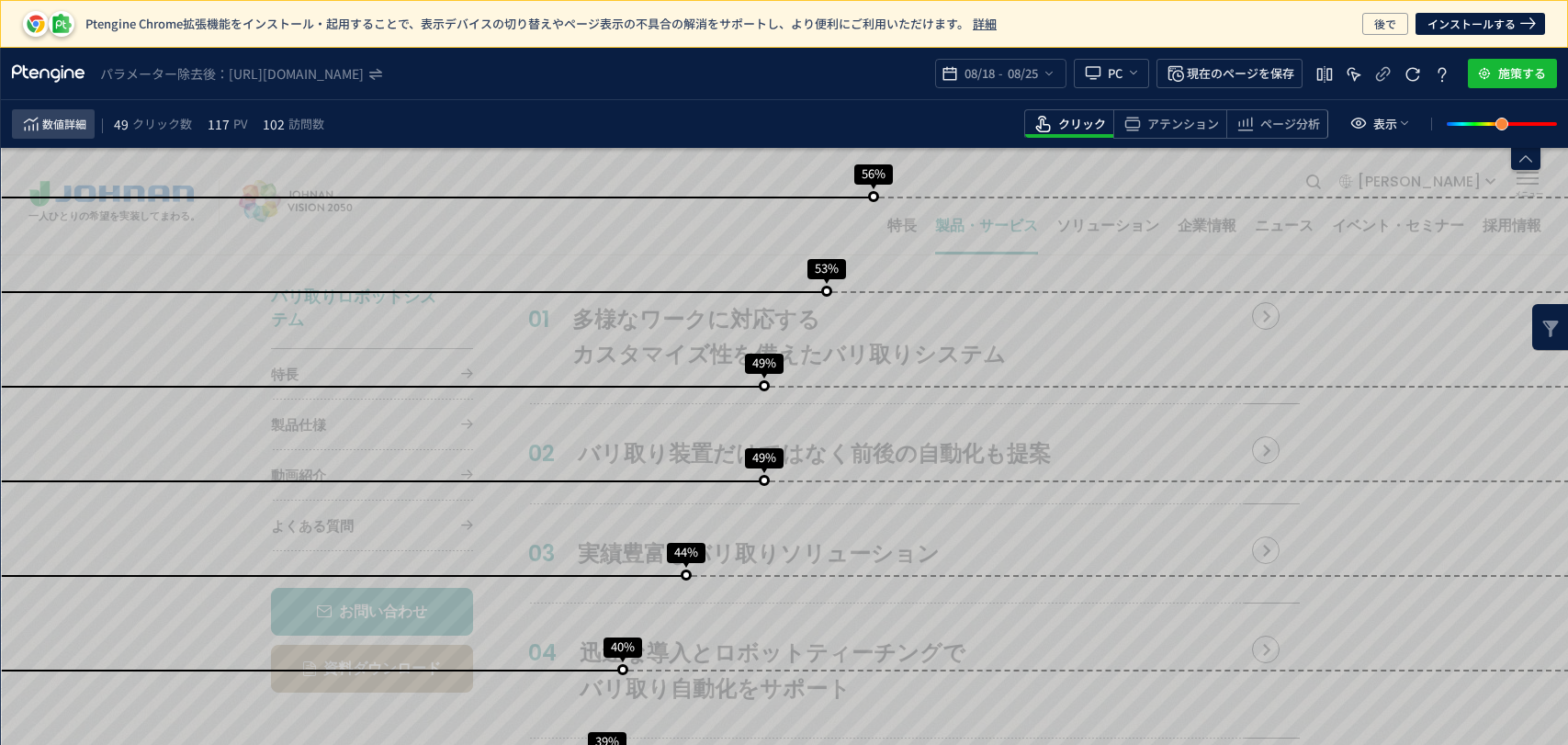
click at [59, 120] on span "数値詳細" at bounding box center [64, 124] width 44 height 22
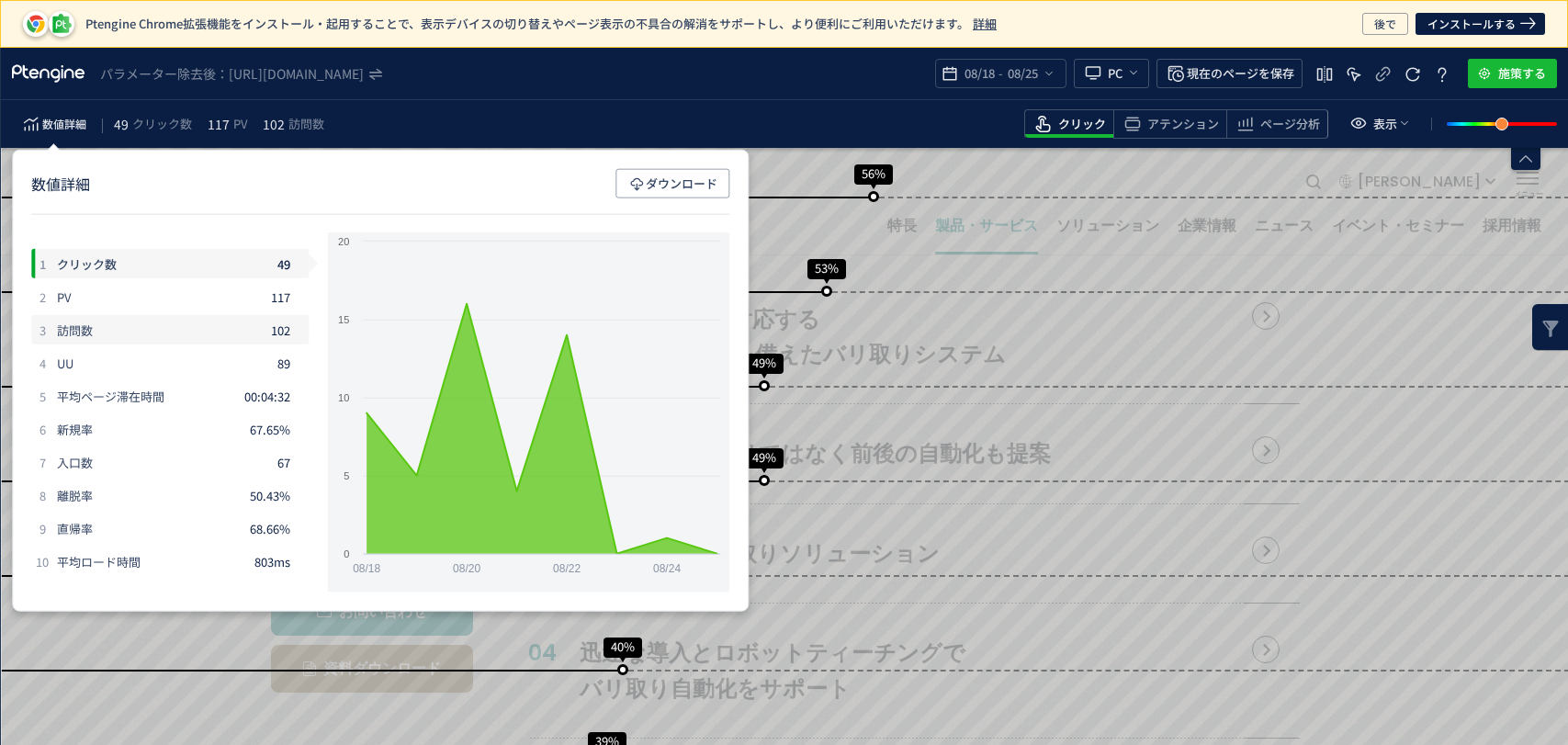
click at [0, 0] on div "訪問数" at bounding box center [0, 0] width 0 height 0
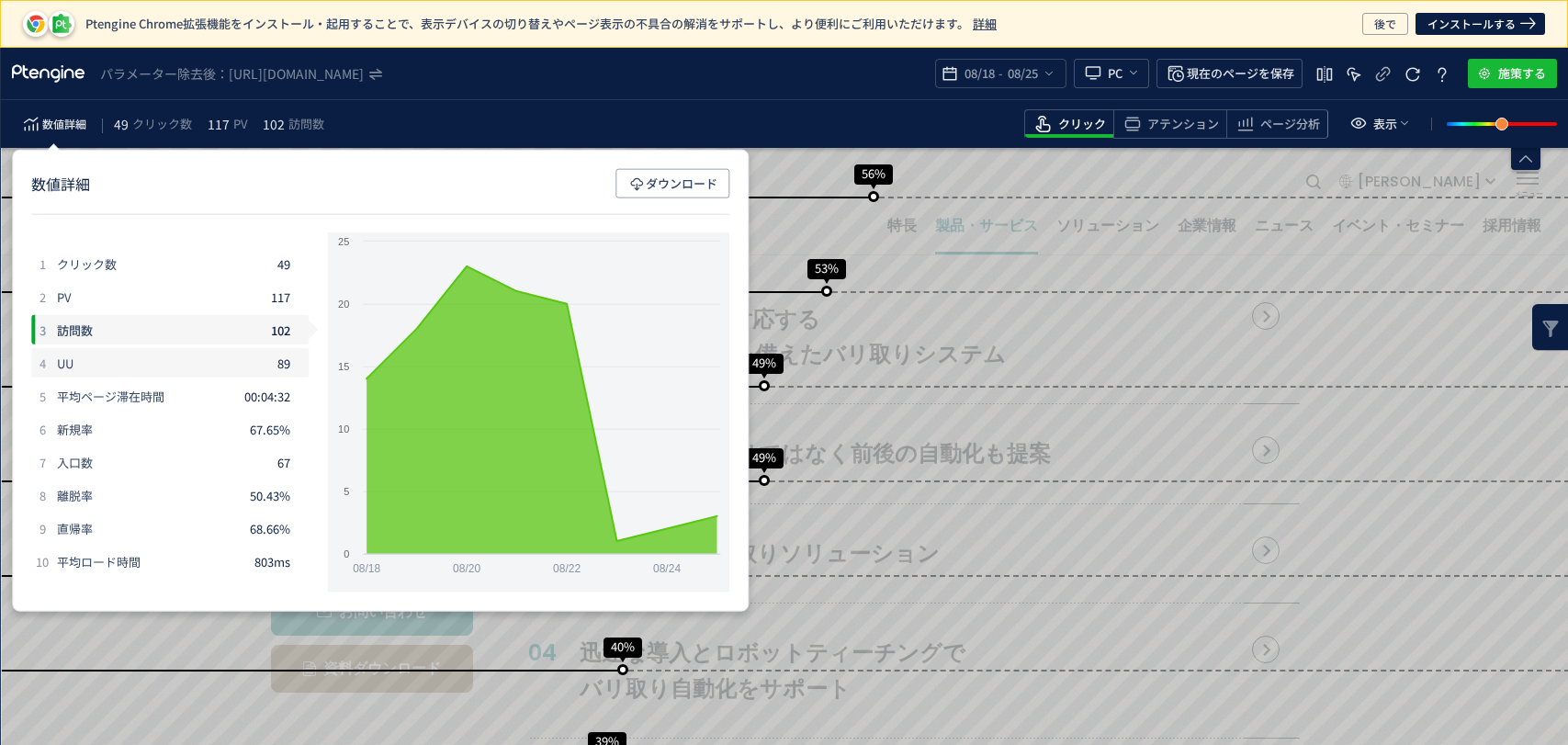
click at [0, 0] on div "UU" at bounding box center [0, 0] width 0 height 0
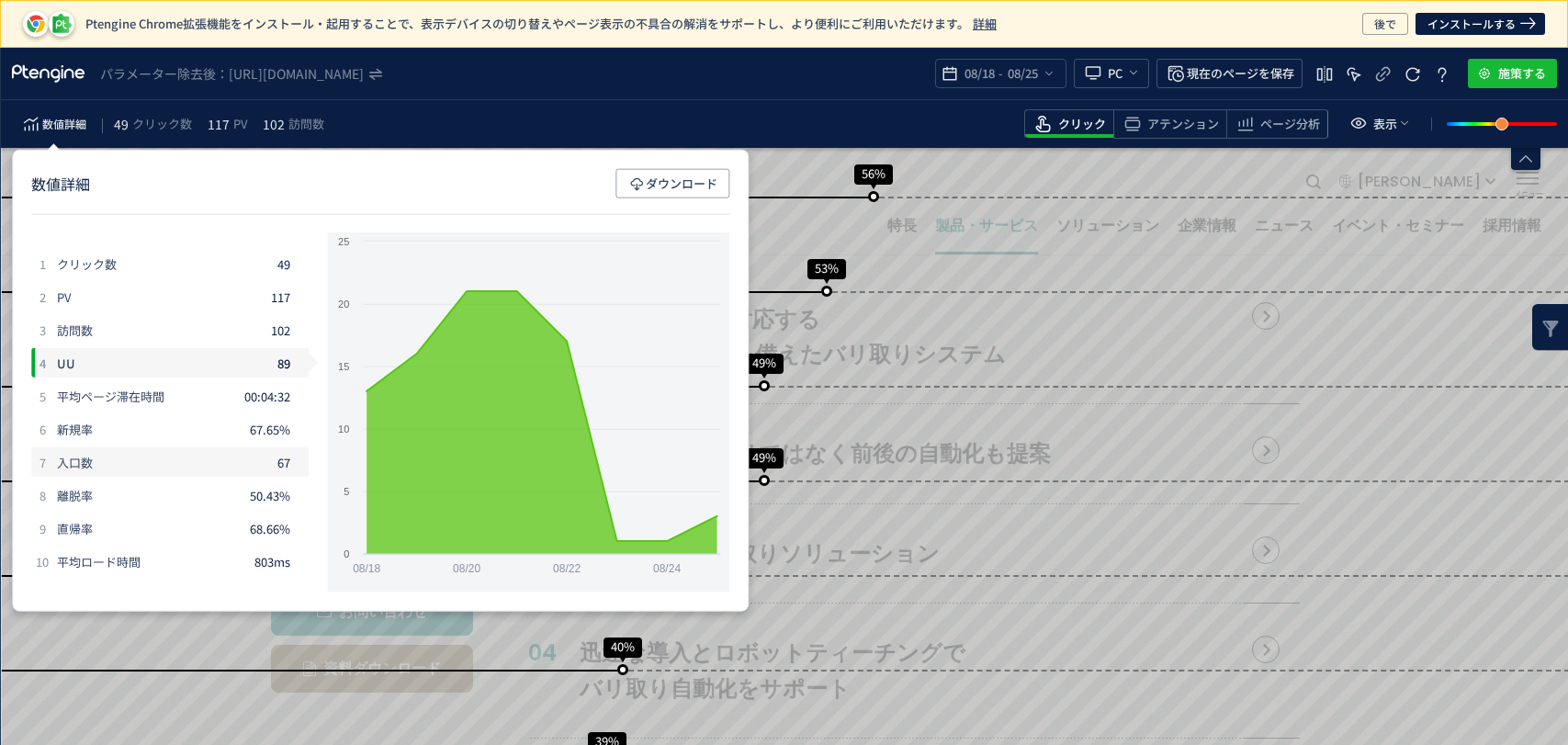
click at [0, 0] on div "7 入口数 67" at bounding box center [0, 0] width 0 height 0
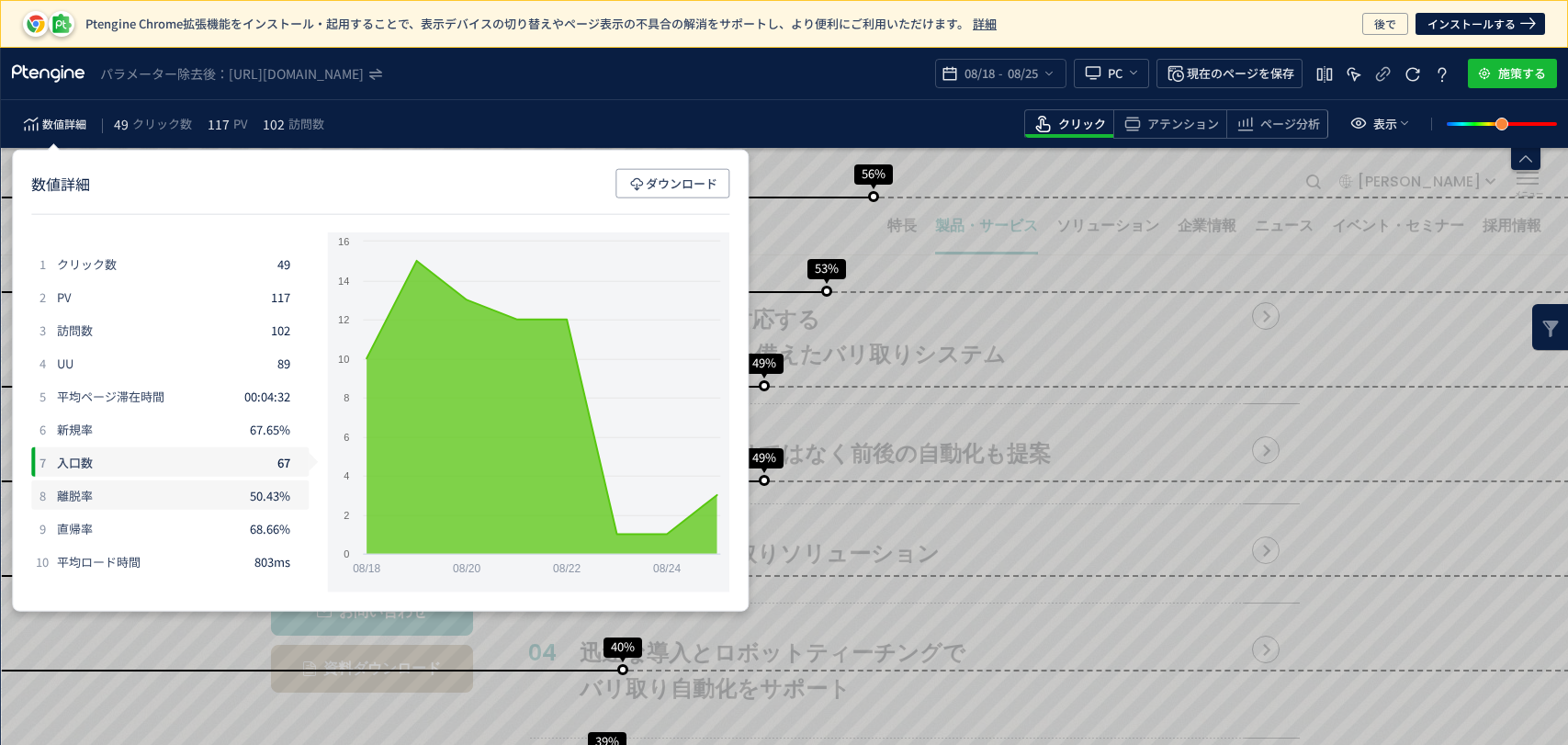
click at [142, 507] on div "8 離脱率 50.43%" at bounding box center [170, 495] width 278 height 30
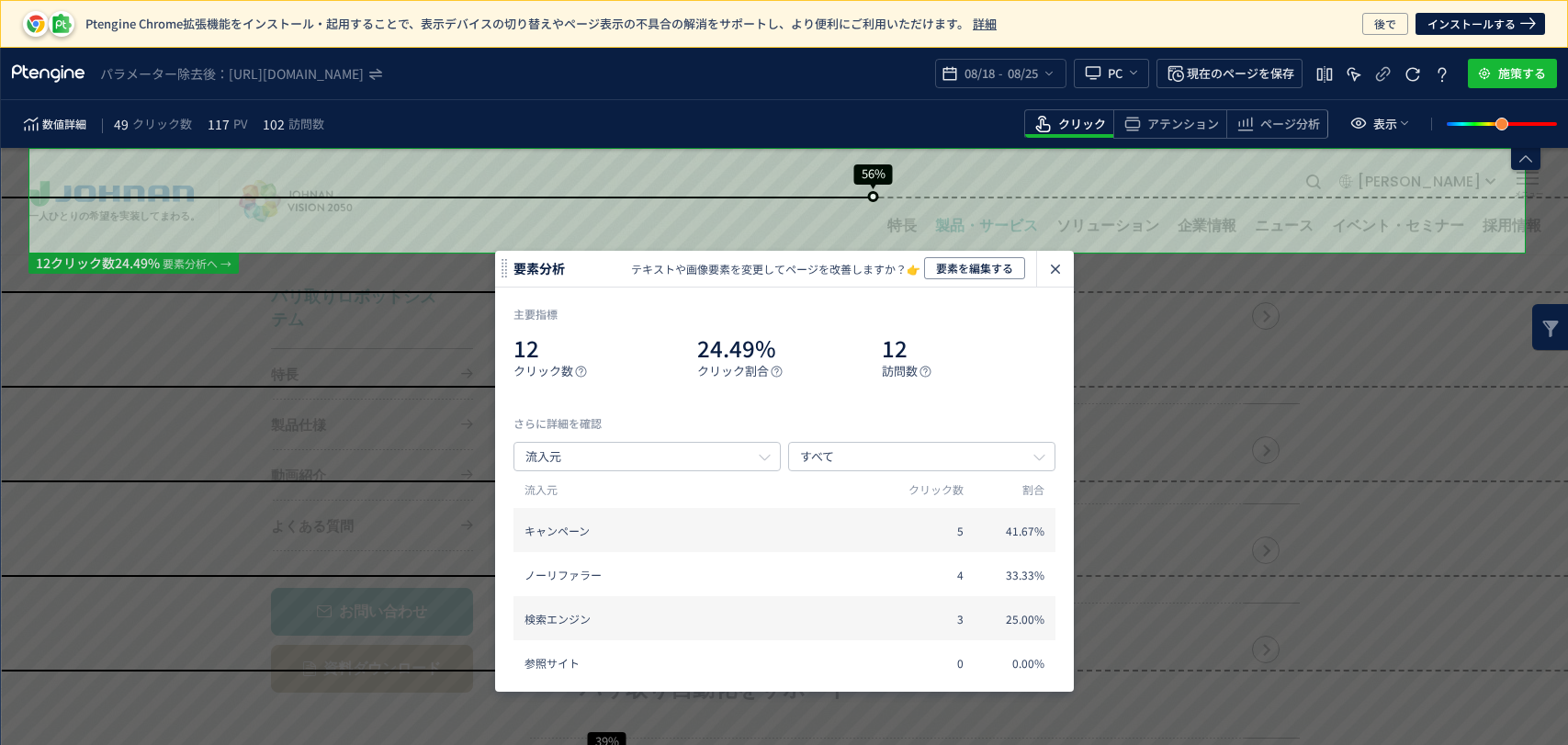
click at [1058, 272] on use "heatmap-click-data-modal" at bounding box center [1055, 269] width 9 height 9
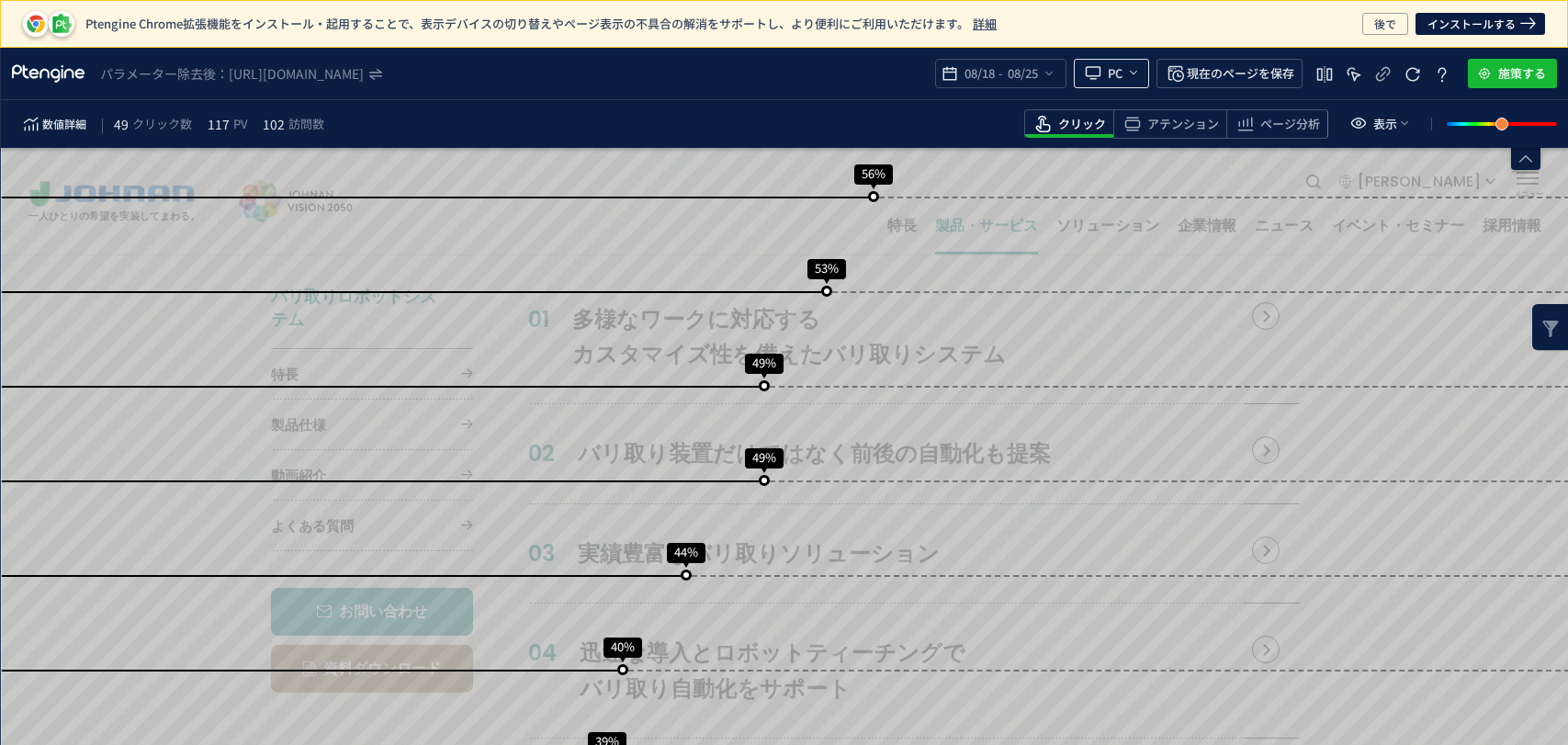
click at [1142, 74] on button "PC" at bounding box center [1111, 73] width 75 height 30
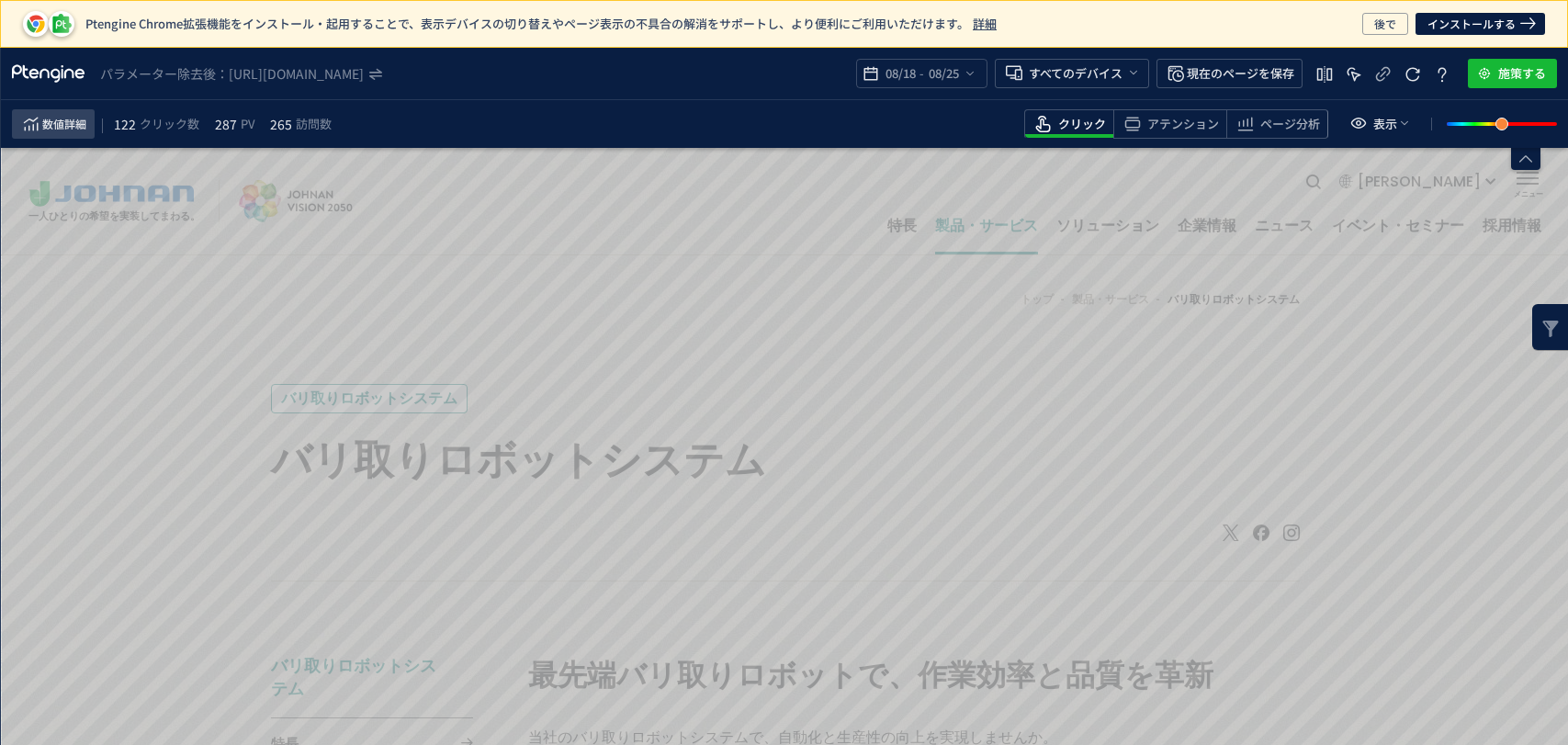
click at [64, 127] on span "数値詳細" at bounding box center [64, 124] width 44 height 22
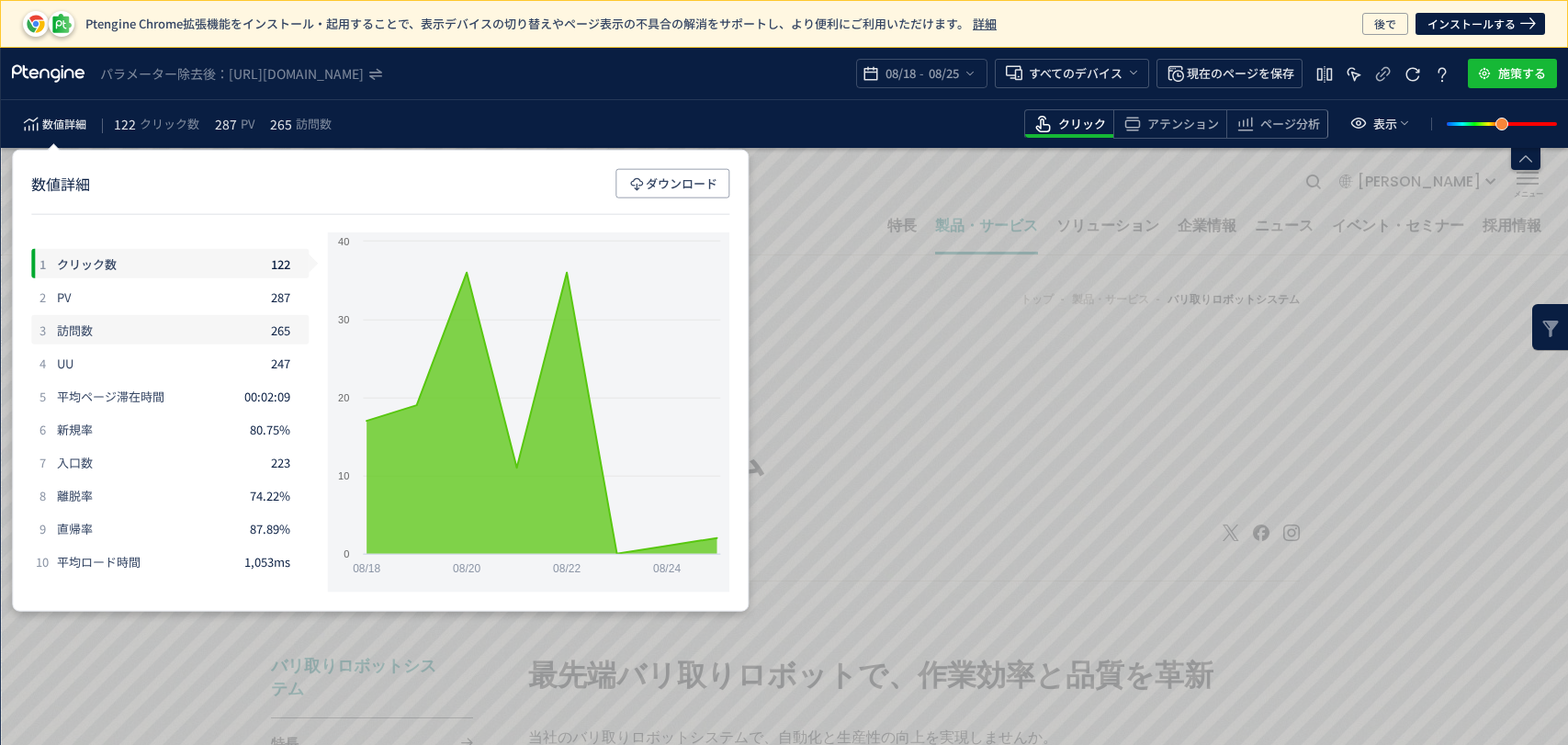
click at [0, 0] on div "3 訪問数 265" at bounding box center [0, 0] width 0 height 0
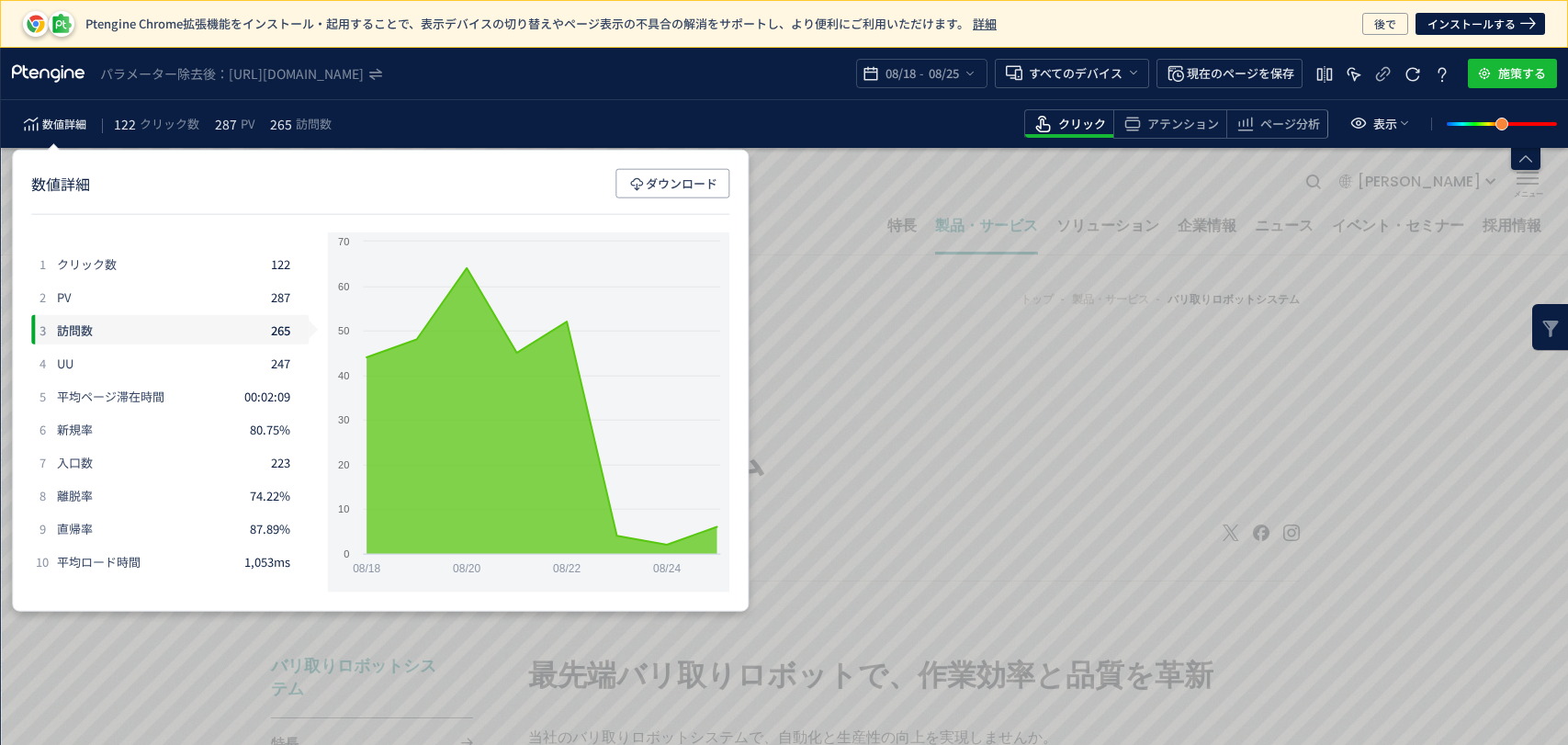
click at [632, 74] on div "パラメーター除去後： https://www.johnan.com/product/robot/deburring/*" at bounding box center [464, 73] width 729 height 19
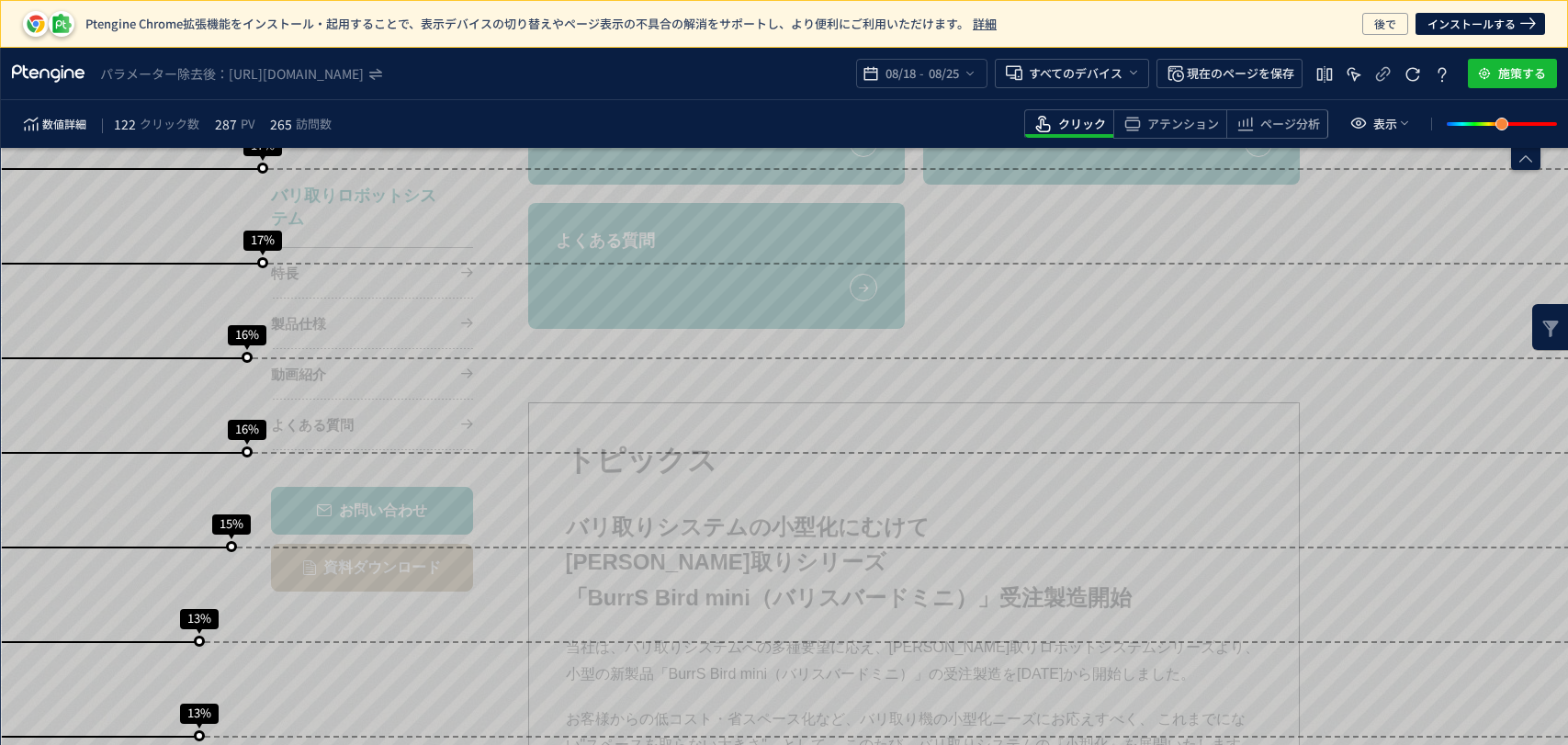
scroll to position [2244, 0]
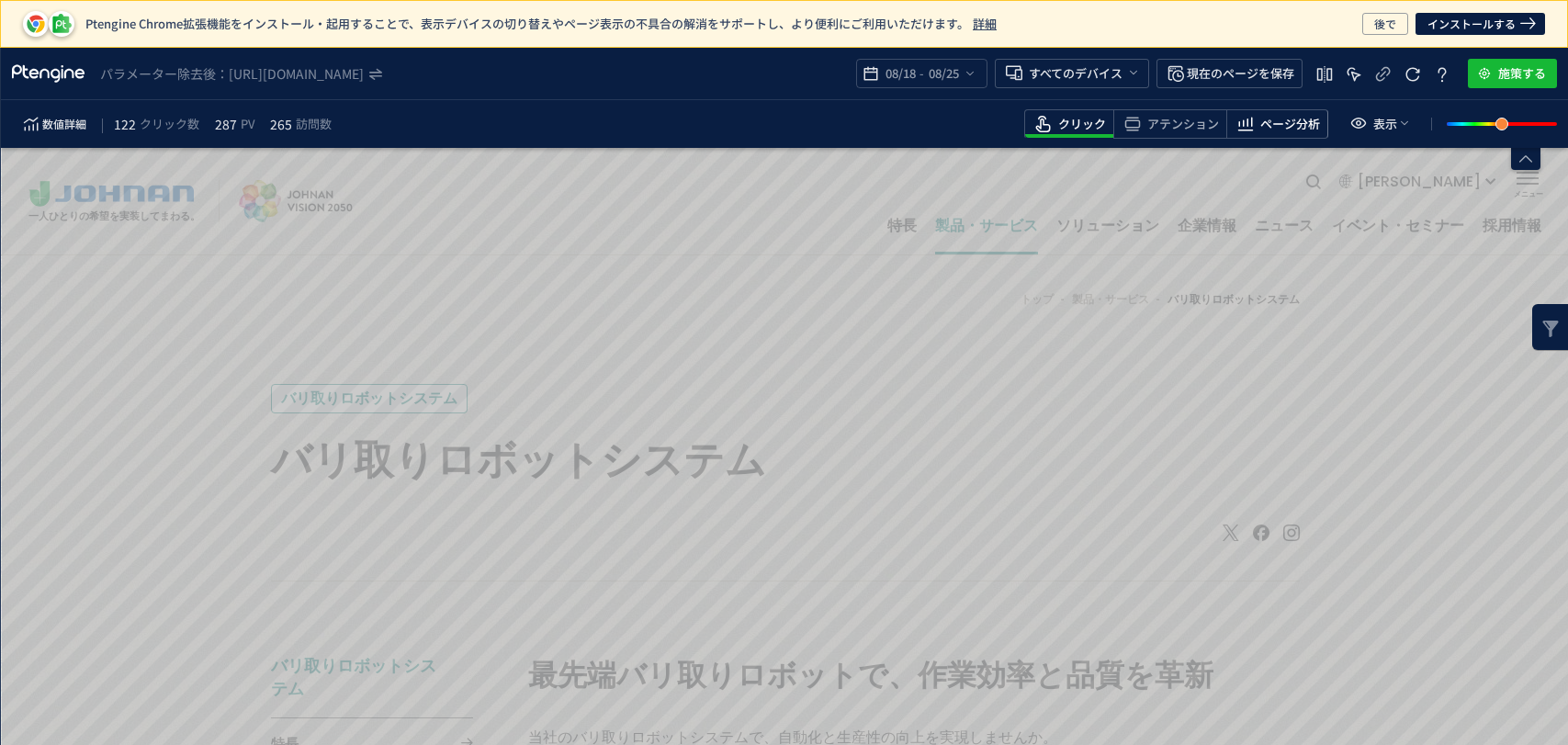
click at [1242, 126] on icon "heatmap-toolbar" at bounding box center [1246, 124] width 22 height 22
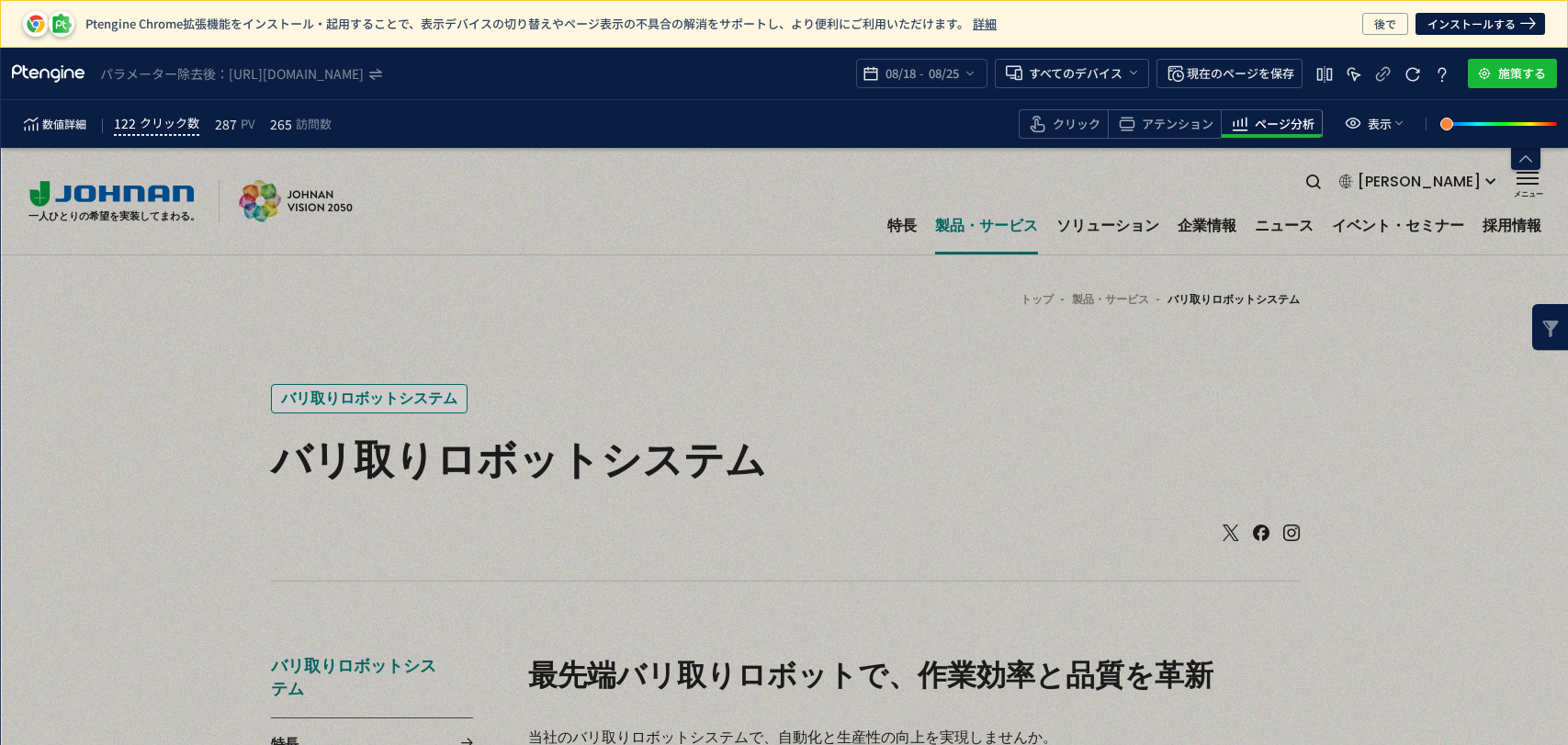
click at [193, 128] on span "クリック数" at bounding box center [169, 123] width 59 height 22
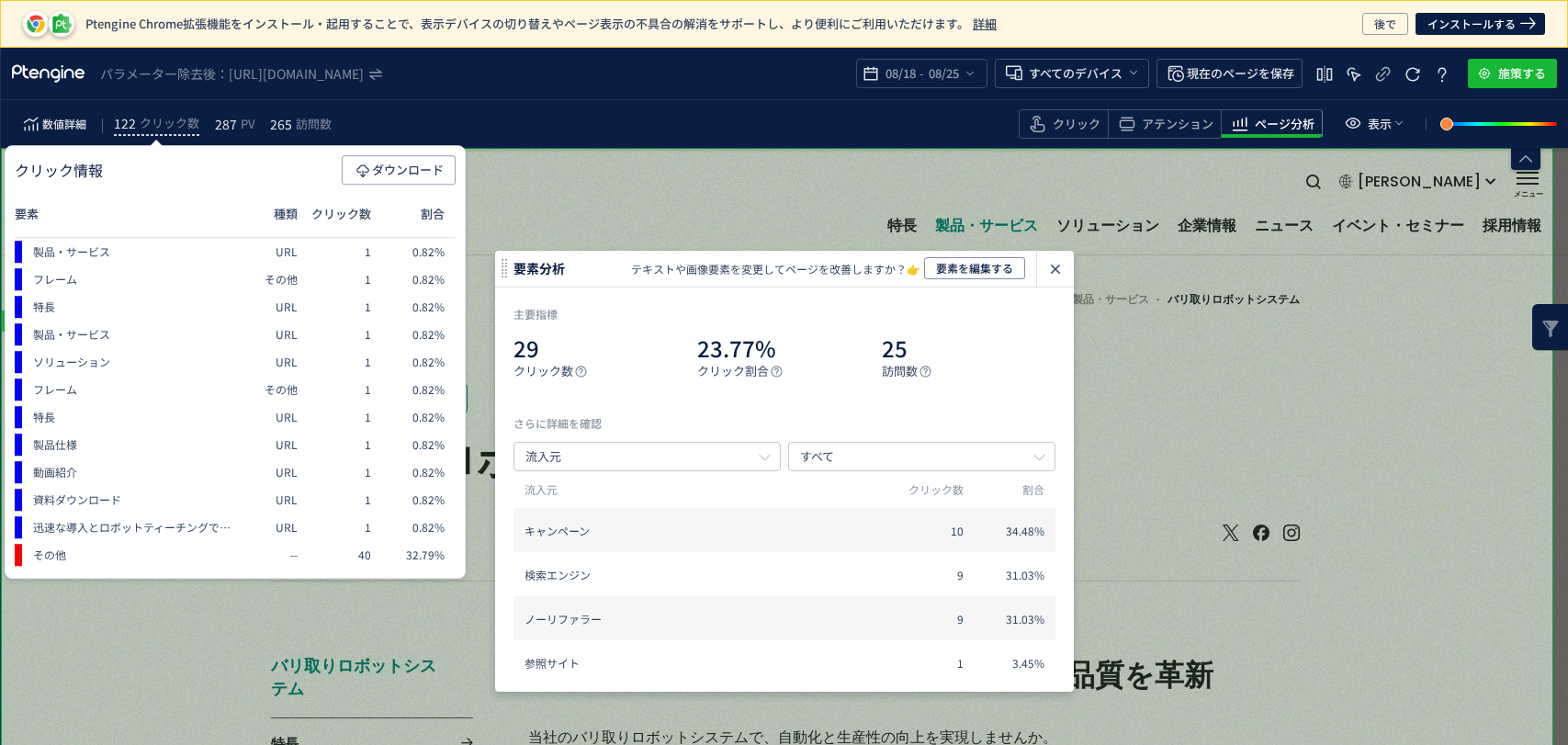
click at [1056, 267] on use "heatmap-click-data-modal" at bounding box center [1055, 269] width 9 height 9
